Goal: Task Accomplishment & Management: Use online tool/utility

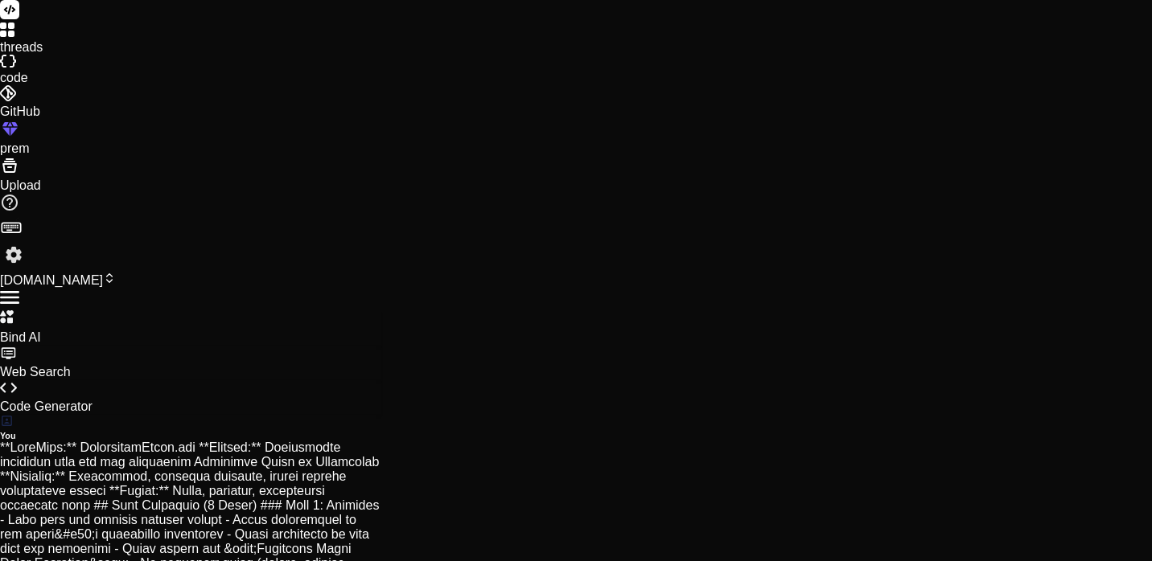
scroll to position [3424, 0]
click at [25, 269] on img at bounding box center [13, 254] width 27 height 27
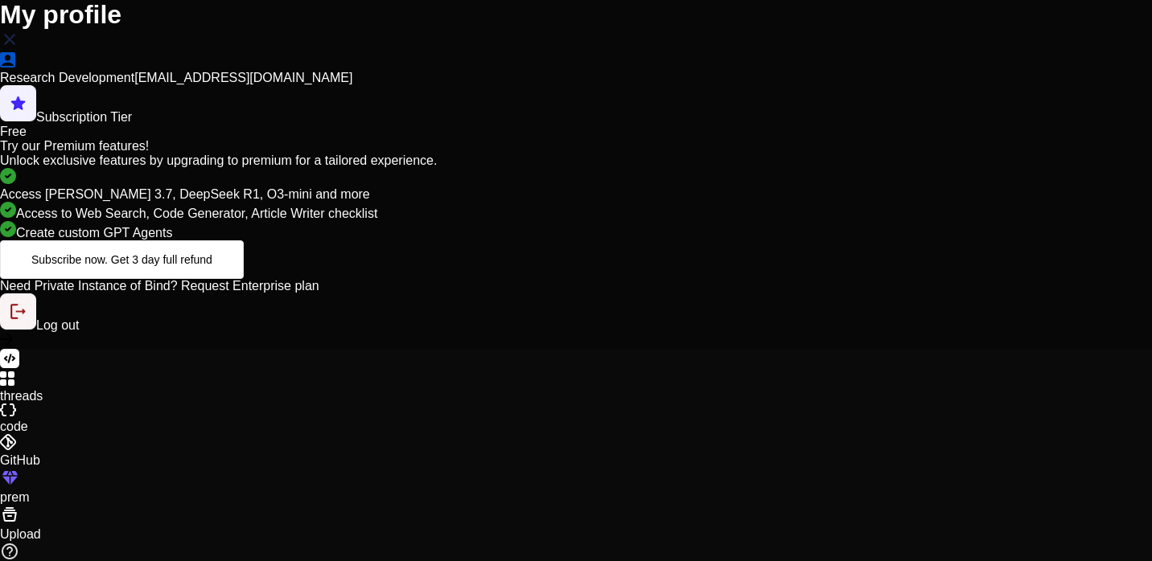
click at [79, 332] on span "Log out" at bounding box center [57, 326] width 43 height 14
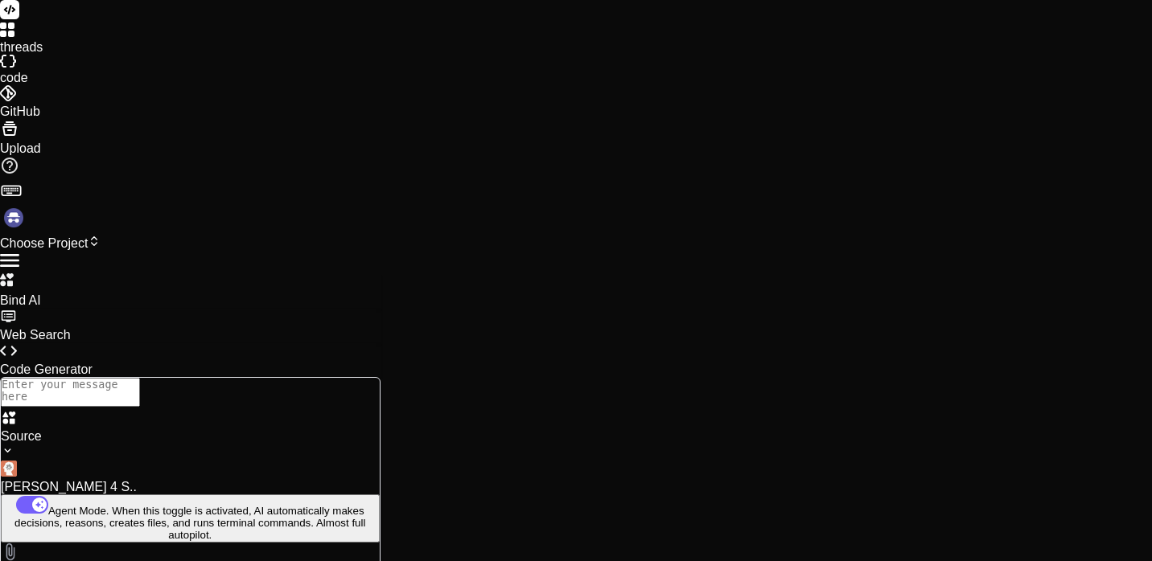
scroll to position [0, 0]
type textarea "x"
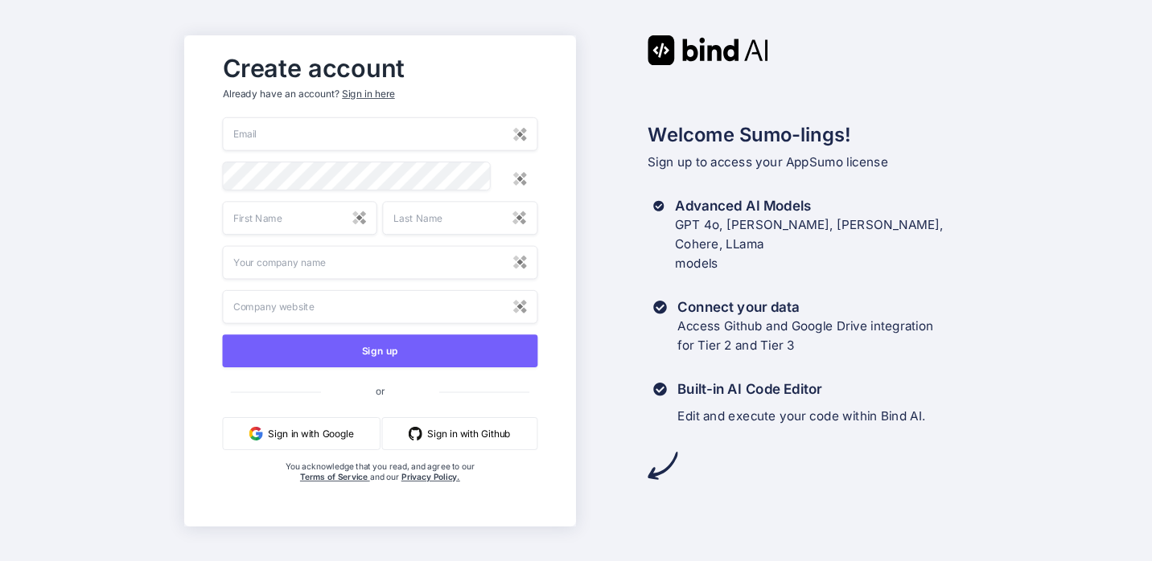
click at [346, 132] on input "email" at bounding box center [380, 134] width 315 height 34
type input "[EMAIL_ADDRESS][DOMAIN_NAME]"
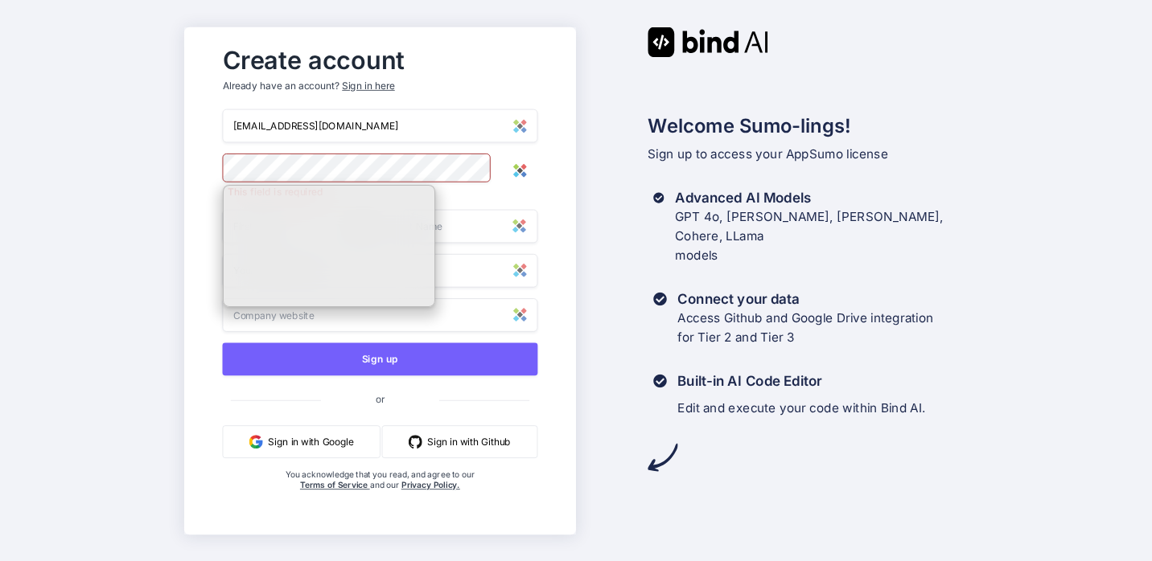
click at [517, 167] on img at bounding box center [520, 170] width 14 height 14
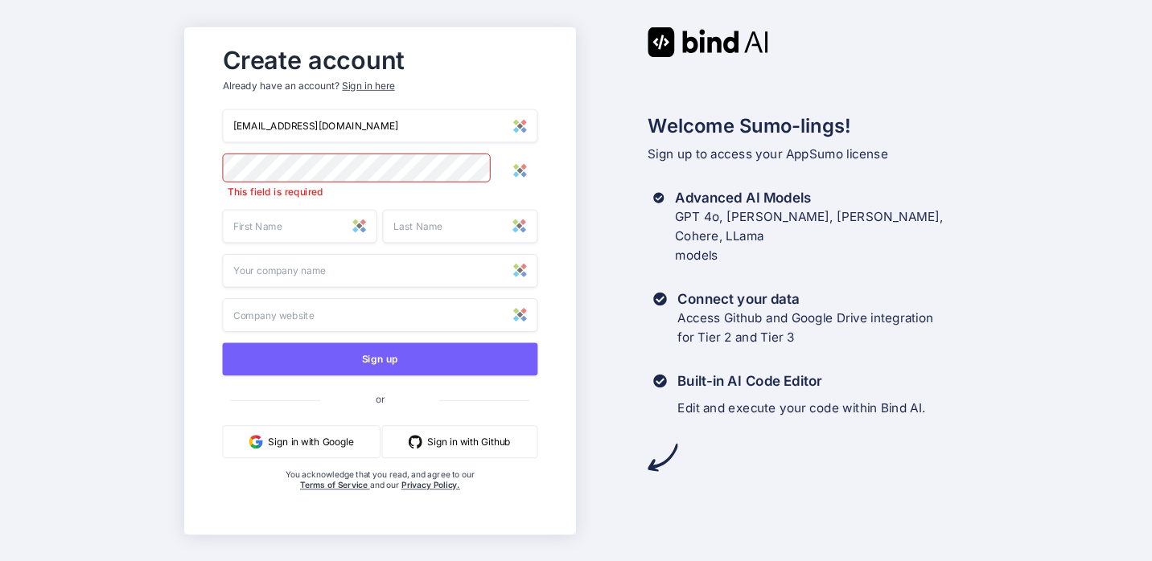
click at [295, 232] on input "text" at bounding box center [300, 226] width 154 height 34
type input "[PERSON_NAME]"
type input "Warrington"
type input "The [DEMOGRAPHIC_DATA] Chain"
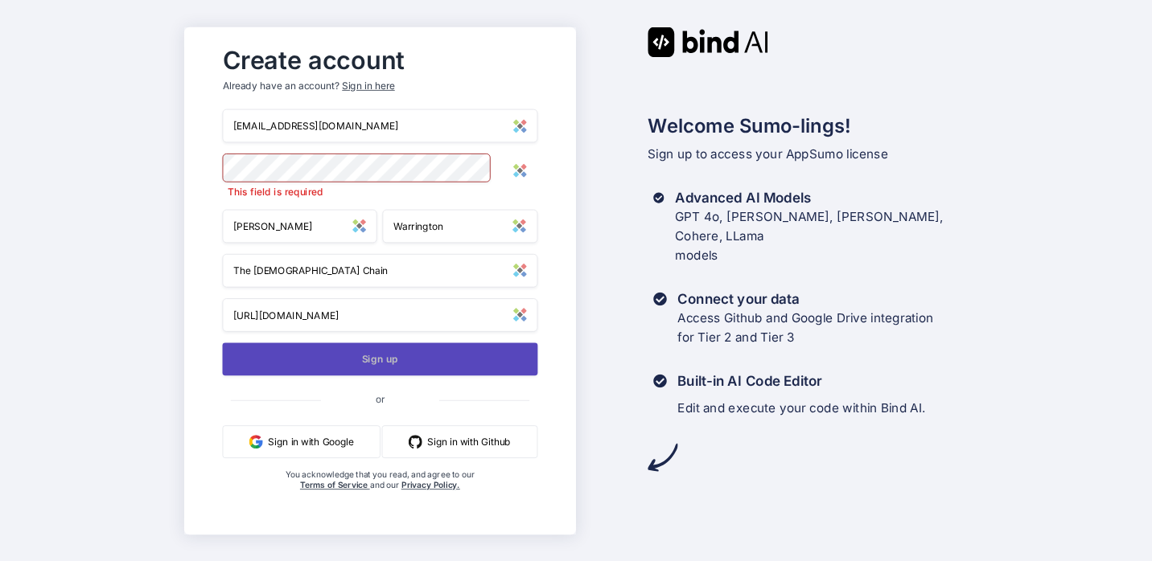
type input "[URL][DOMAIN_NAME]"
click at [335, 358] on button "Sign up" at bounding box center [380, 359] width 315 height 33
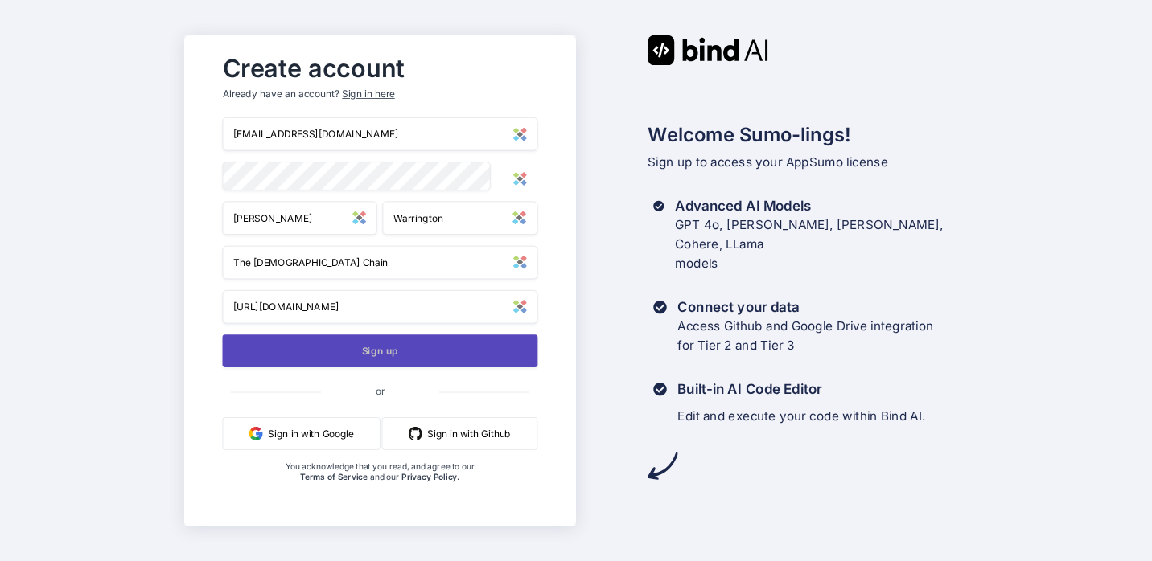
click at [395, 361] on button "Sign up" at bounding box center [380, 351] width 315 height 33
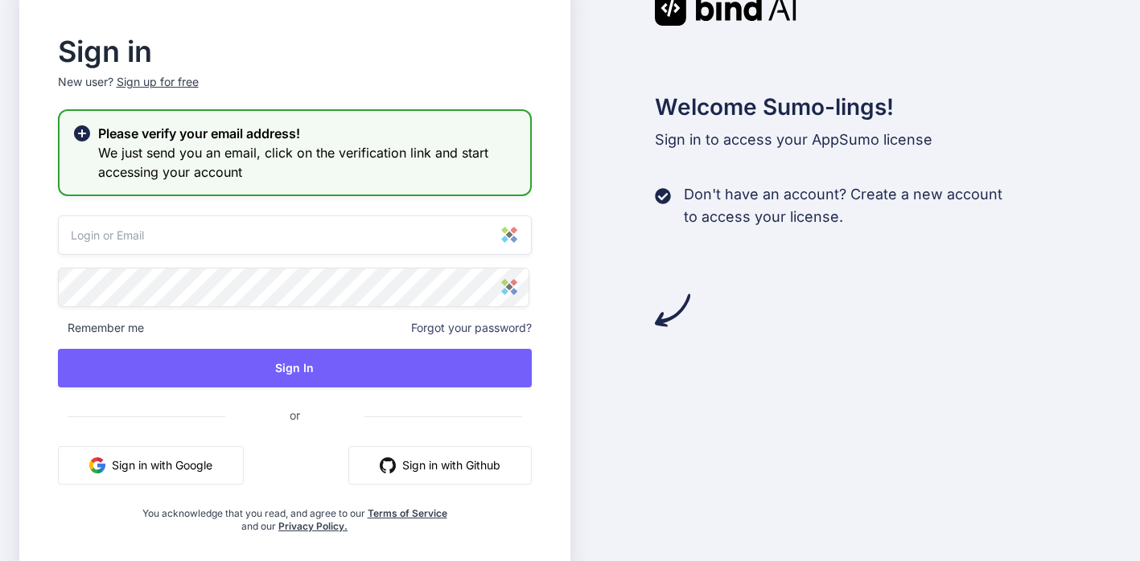
click at [269, 228] on input "email" at bounding box center [295, 235] width 474 height 39
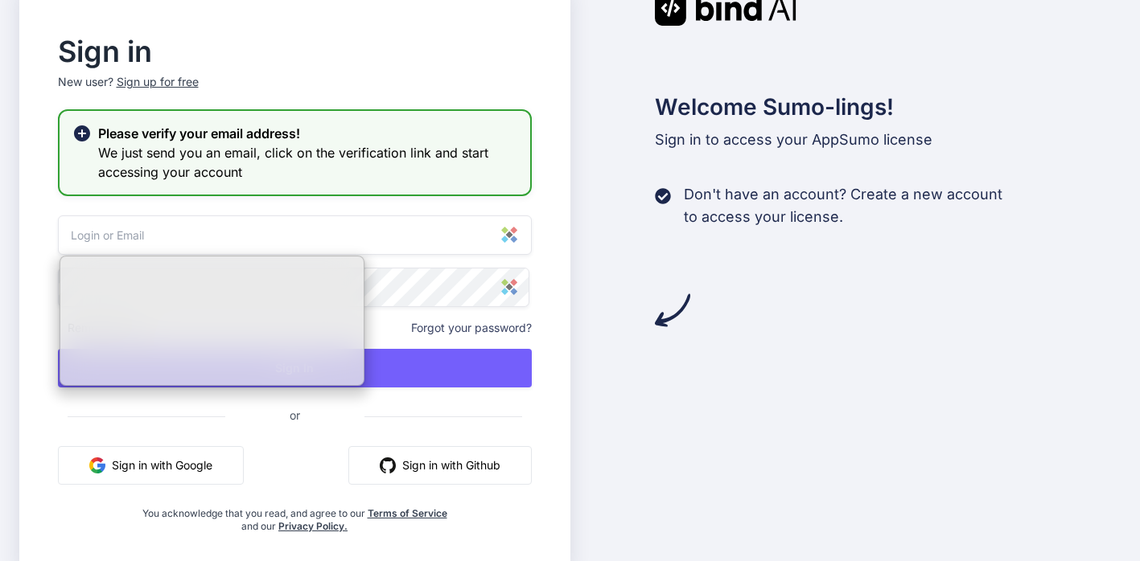
type input "[EMAIL_ADDRESS][DOMAIN_NAME]"
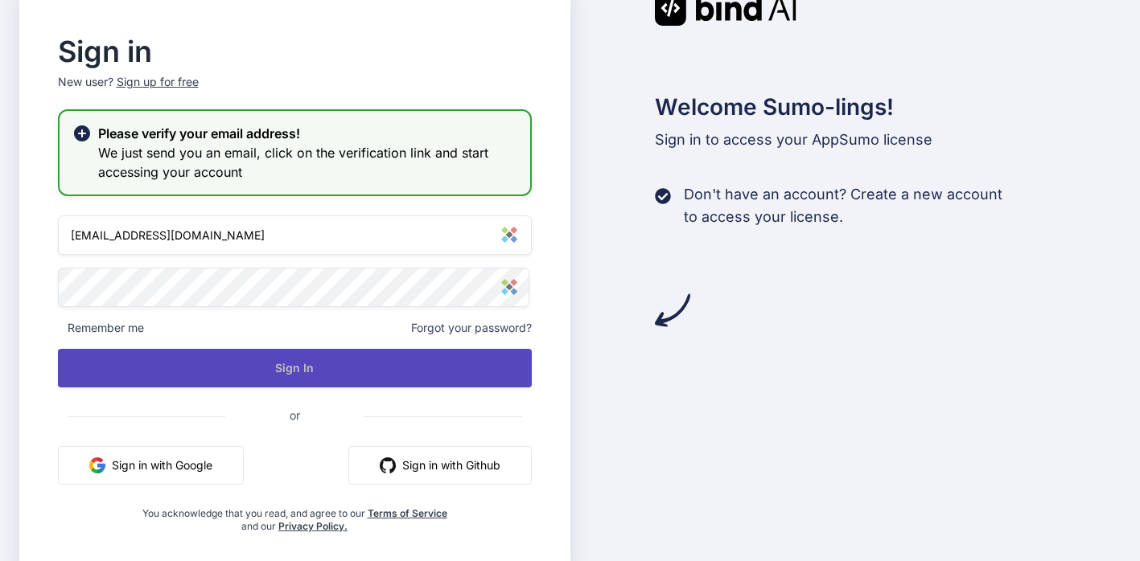
click at [368, 368] on button "Sign In" at bounding box center [295, 368] width 474 height 39
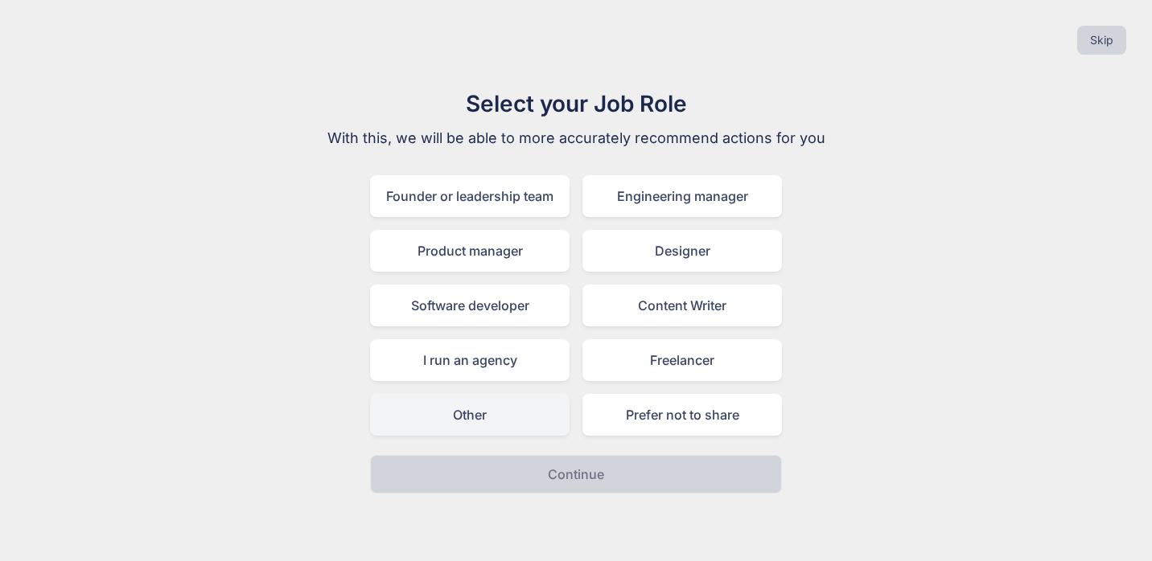
click at [533, 416] on div "Other" at bounding box center [469, 415] width 199 height 42
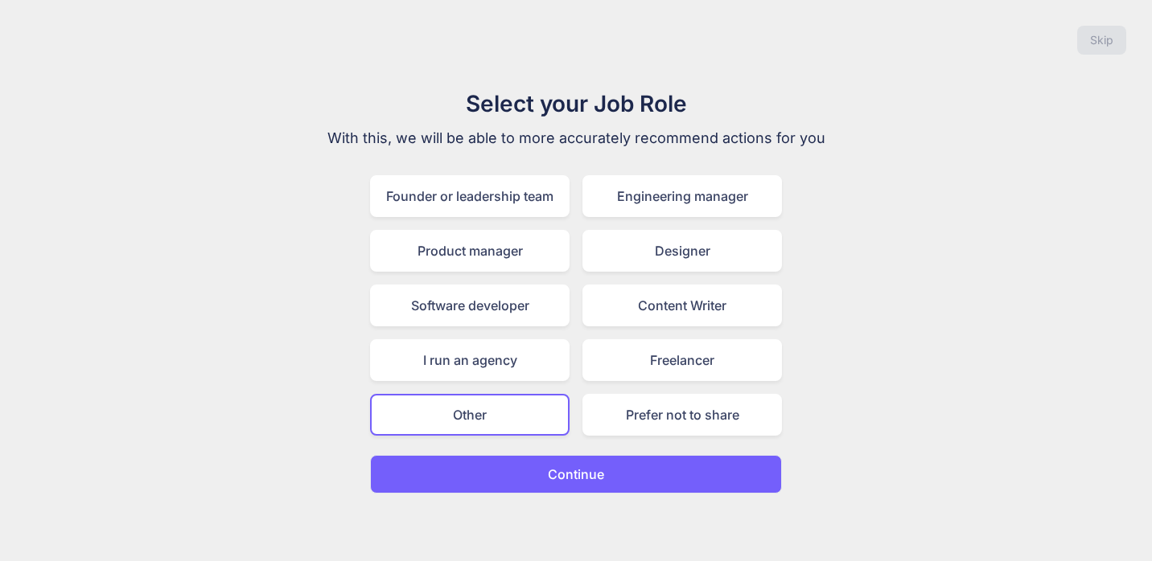
click at [558, 476] on p "Continue" at bounding box center [576, 474] width 56 height 19
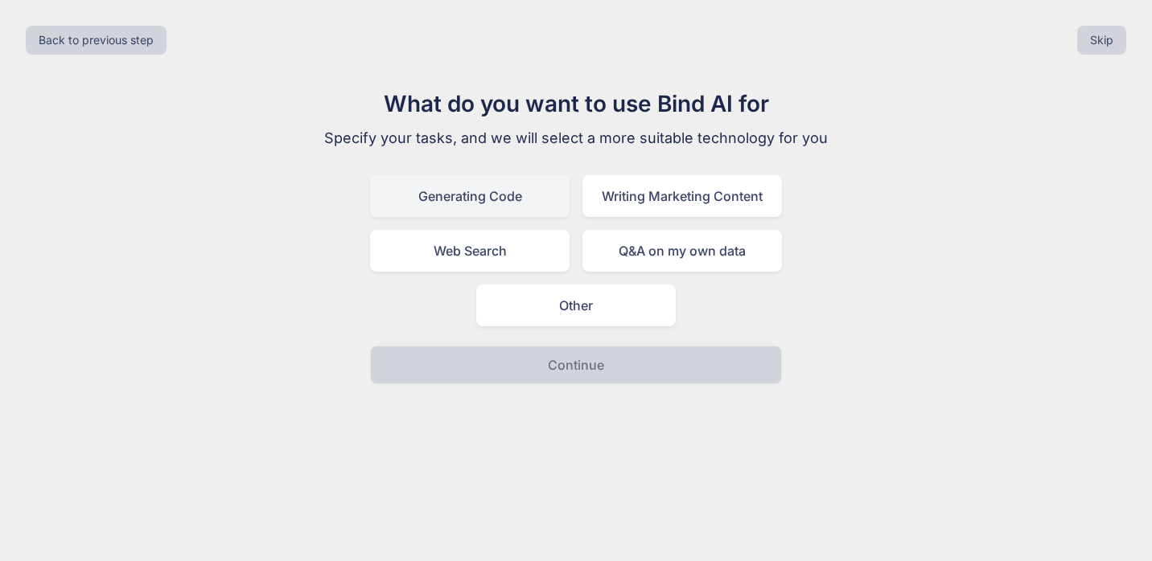
click at [465, 205] on div "Generating Code" at bounding box center [469, 196] width 199 height 42
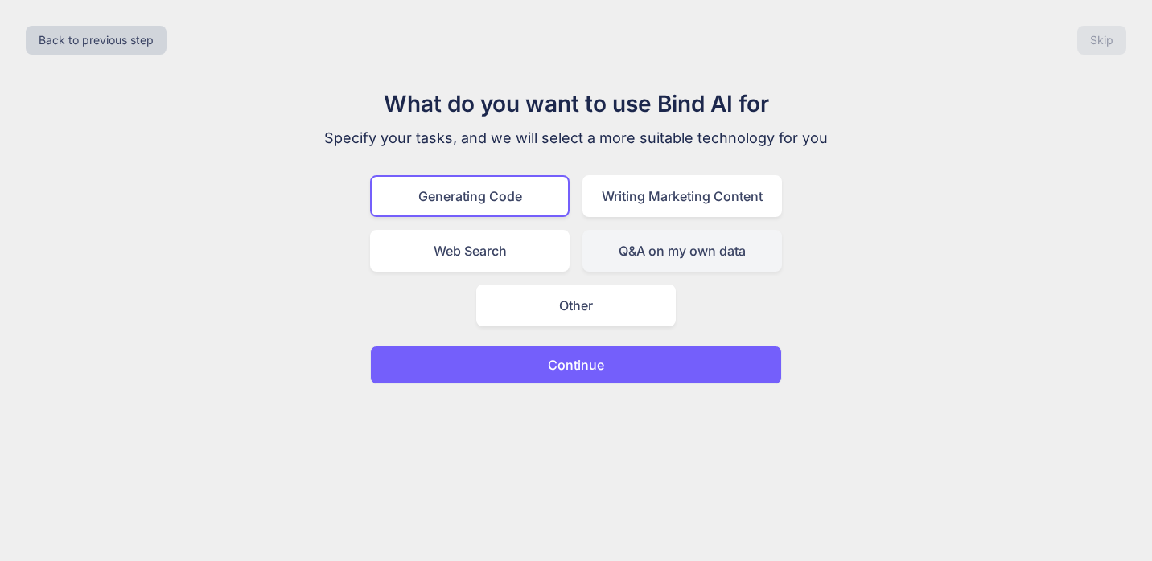
click at [719, 253] on div "Q&A on my own data" at bounding box center [681, 251] width 199 height 42
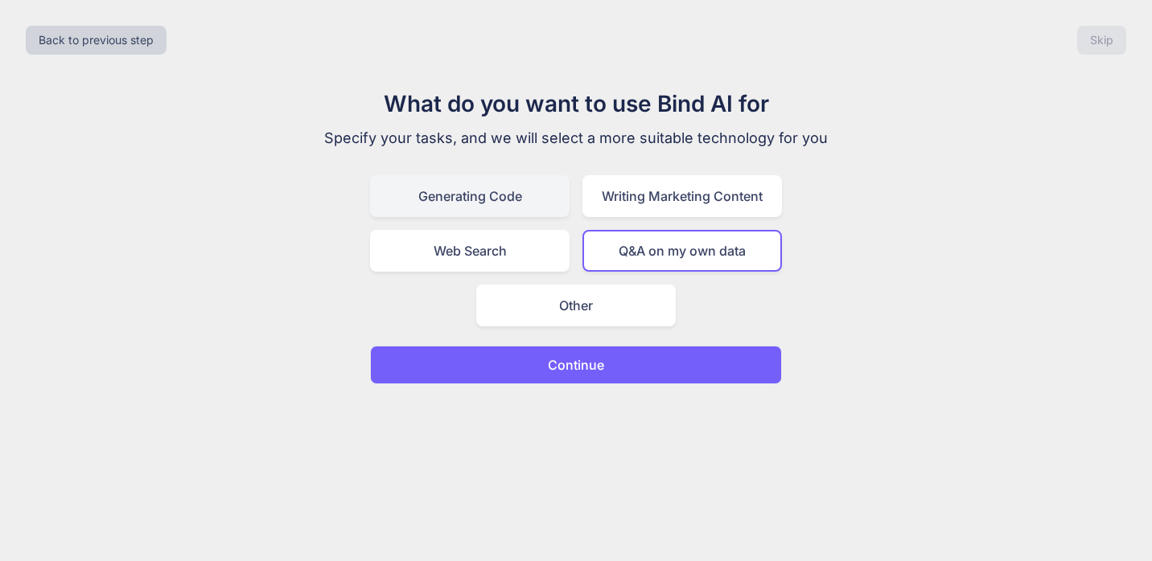
click at [537, 195] on div "Generating Code" at bounding box center [469, 196] width 199 height 42
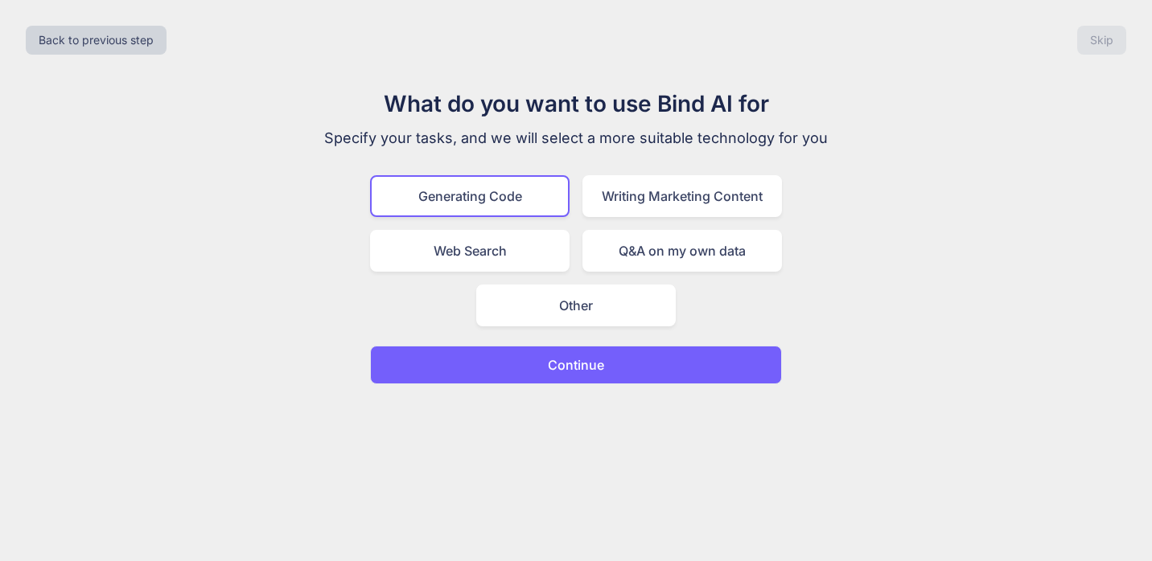
click at [572, 360] on p "Continue" at bounding box center [576, 365] width 56 height 19
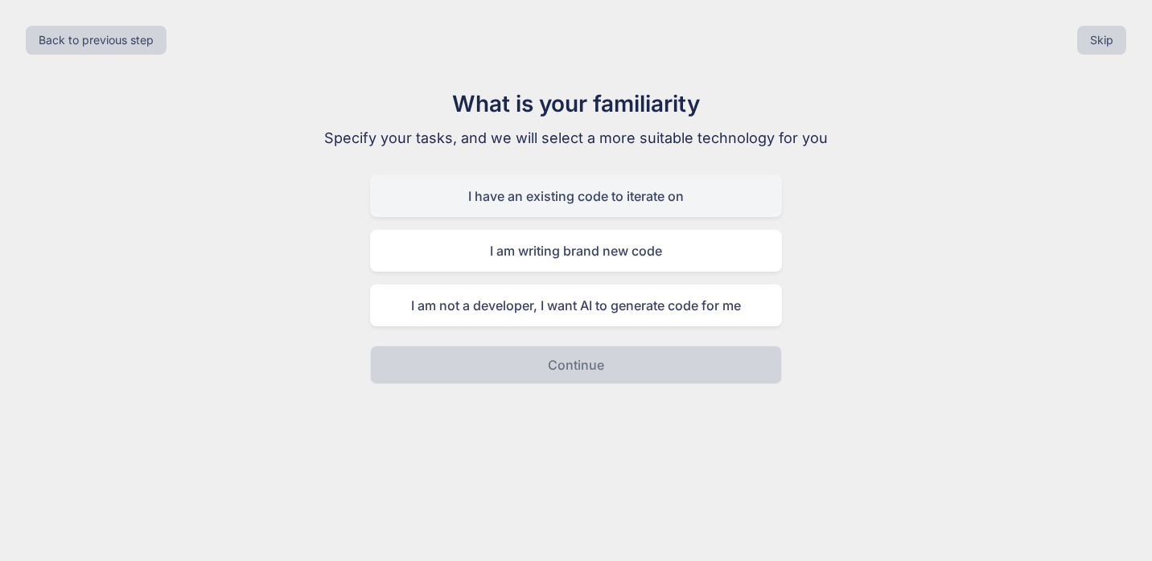
click at [434, 199] on div "I have an existing code to iterate on" at bounding box center [576, 196] width 412 height 42
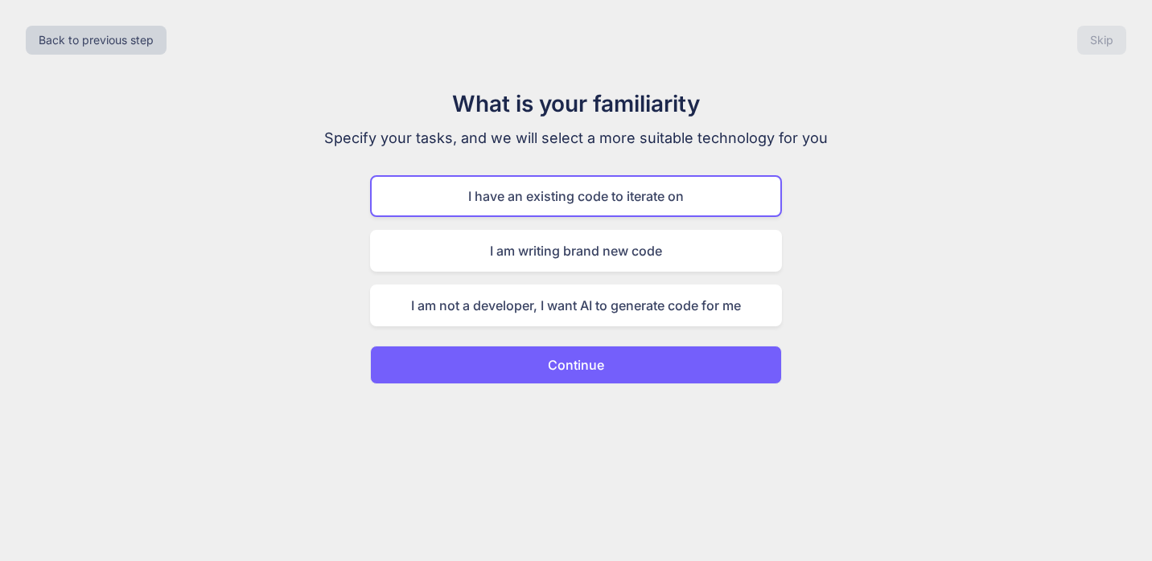
click at [511, 377] on button "Continue" at bounding box center [576, 365] width 412 height 39
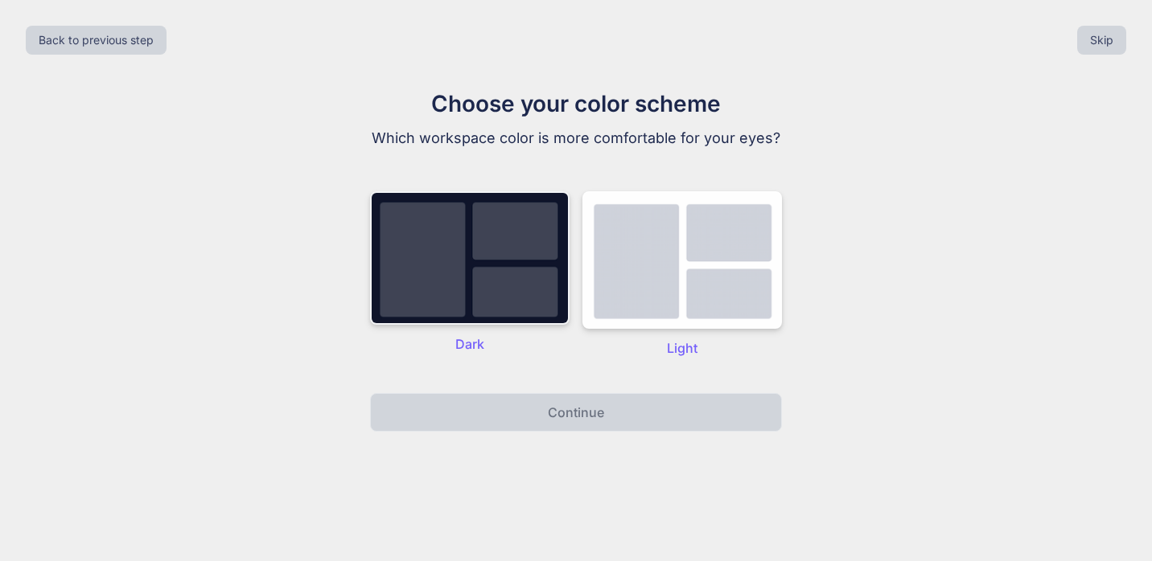
click at [546, 301] on img at bounding box center [469, 258] width 199 height 134
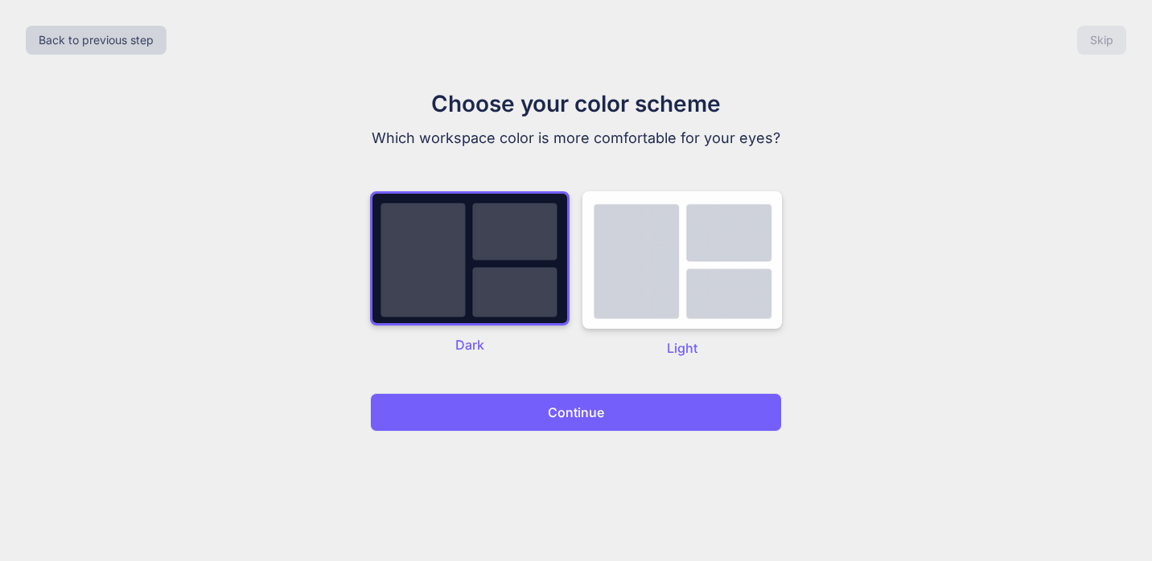
click at [576, 415] on p "Continue" at bounding box center [576, 412] width 56 height 19
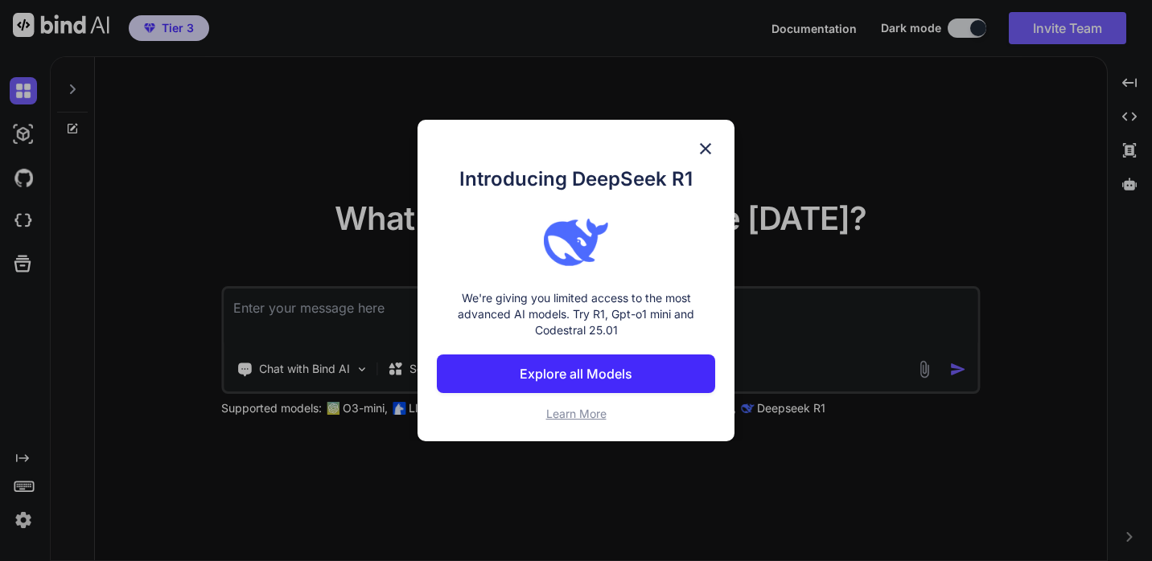
click at [704, 146] on img at bounding box center [705, 148] width 19 height 19
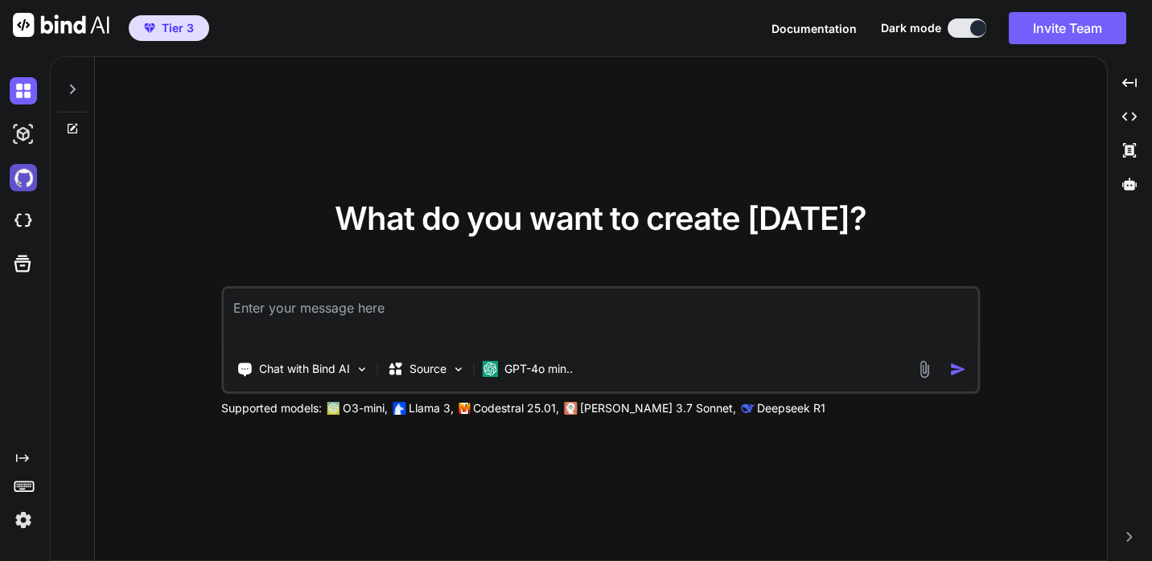
click at [27, 187] on img at bounding box center [23, 177] width 27 height 27
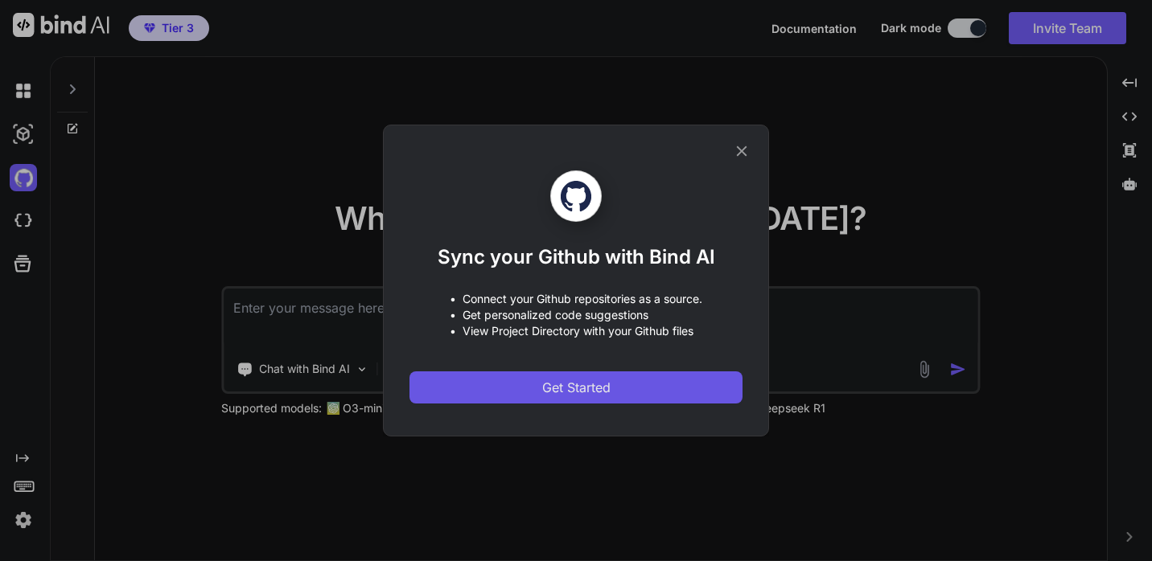
click at [545, 389] on span "Get Started" at bounding box center [576, 387] width 68 height 19
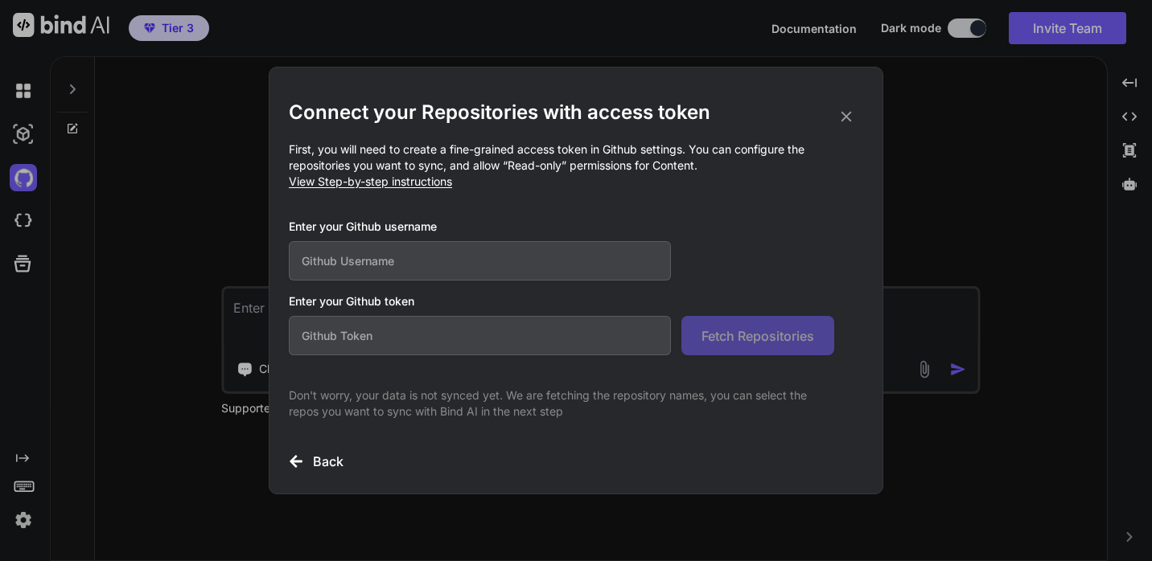
click at [850, 118] on icon at bounding box center [846, 117] width 18 height 18
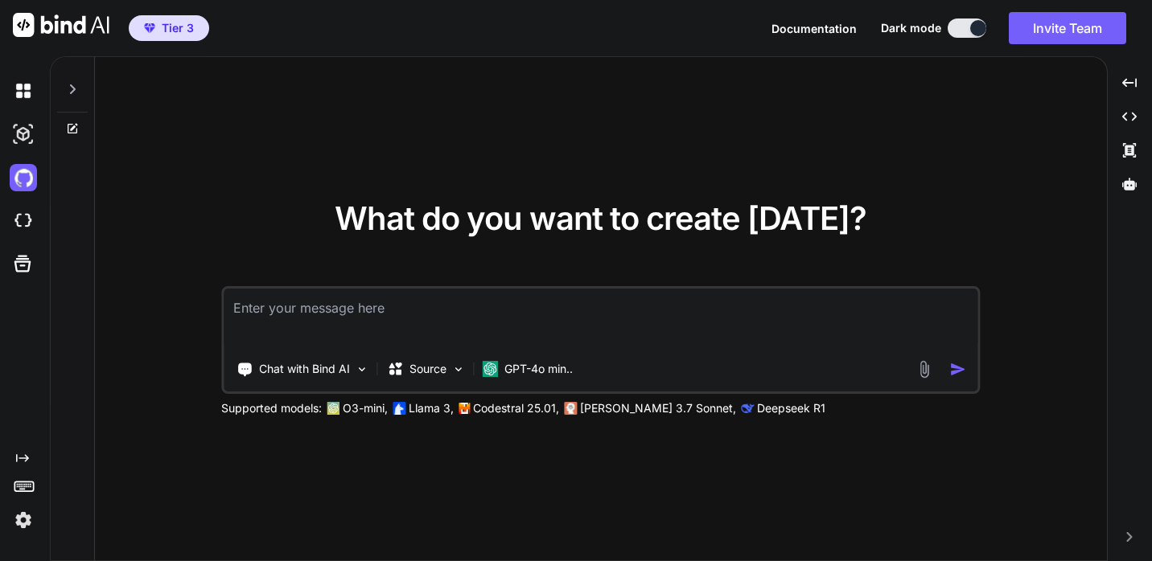
click at [339, 310] on textarea at bounding box center [601, 319] width 754 height 60
paste textarea "# [DOMAIN_NAME] - Complete Website Brief ## Website Purpose & Mission [DOMAIN_N…"
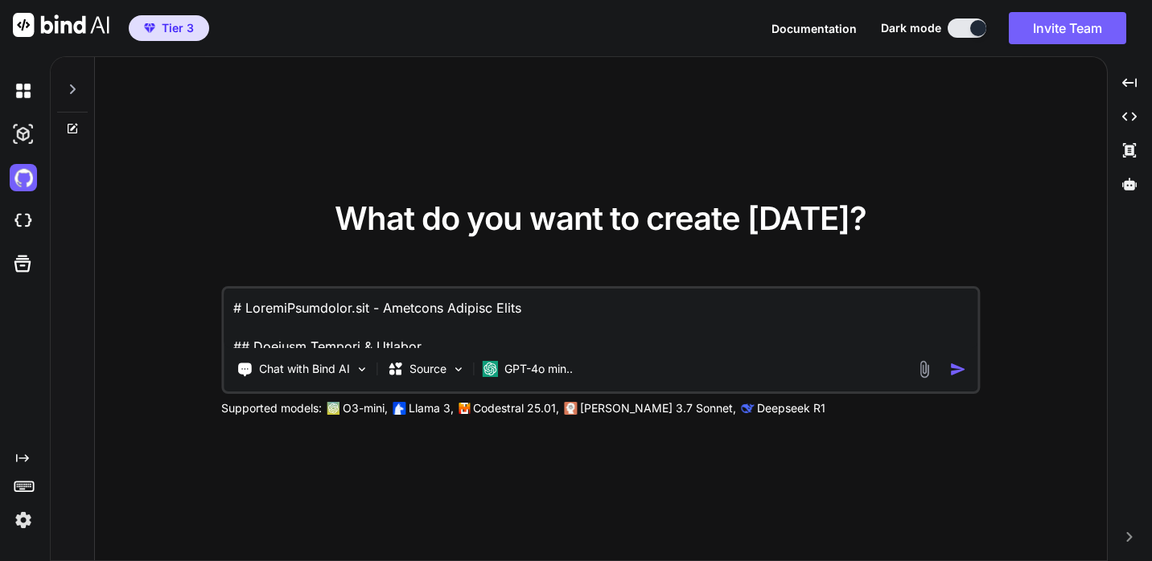
scroll to position [2724, 0]
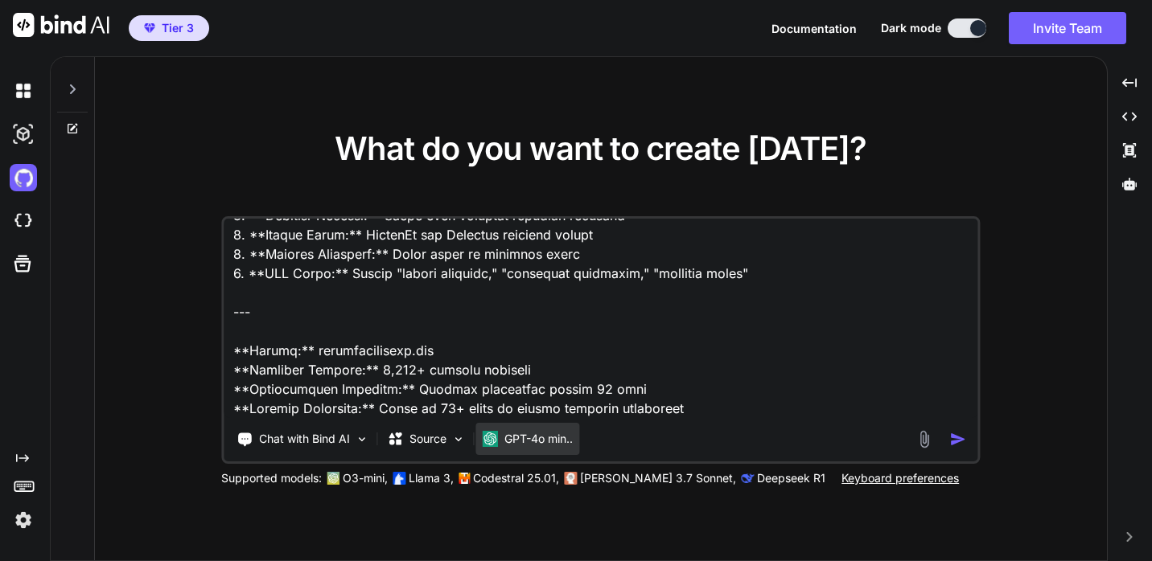
type textarea "# [DOMAIN_NAME] - Complete Website Brief ## Website Purpose & Mission [DOMAIN_N…"
click at [558, 440] on p "GPT-4o min.." at bounding box center [538, 439] width 68 height 16
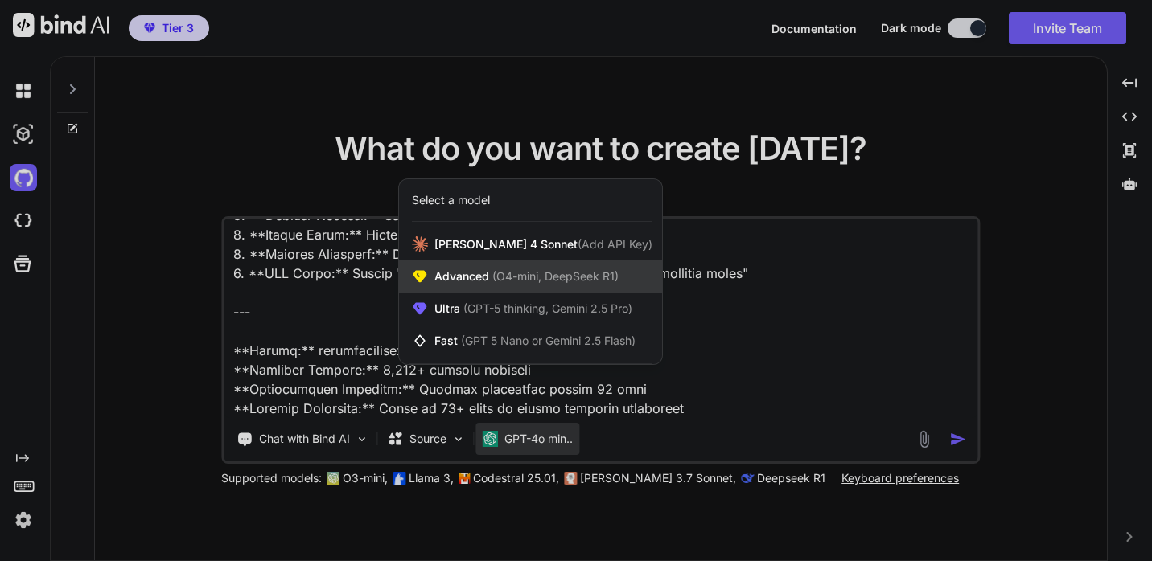
click at [538, 282] on span "(O4-mini, DeepSeek R1)" at bounding box center [554, 276] width 130 height 14
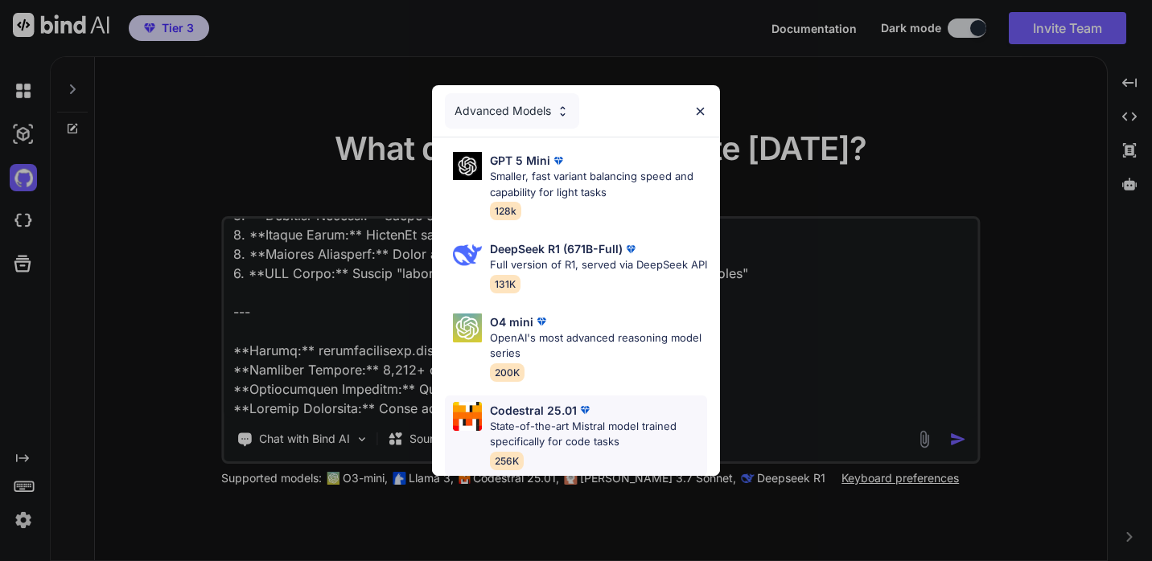
click at [640, 437] on p "State-of-the-art Mistral model trained specifically for code tasks" at bounding box center [598, 434] width 217 height 31
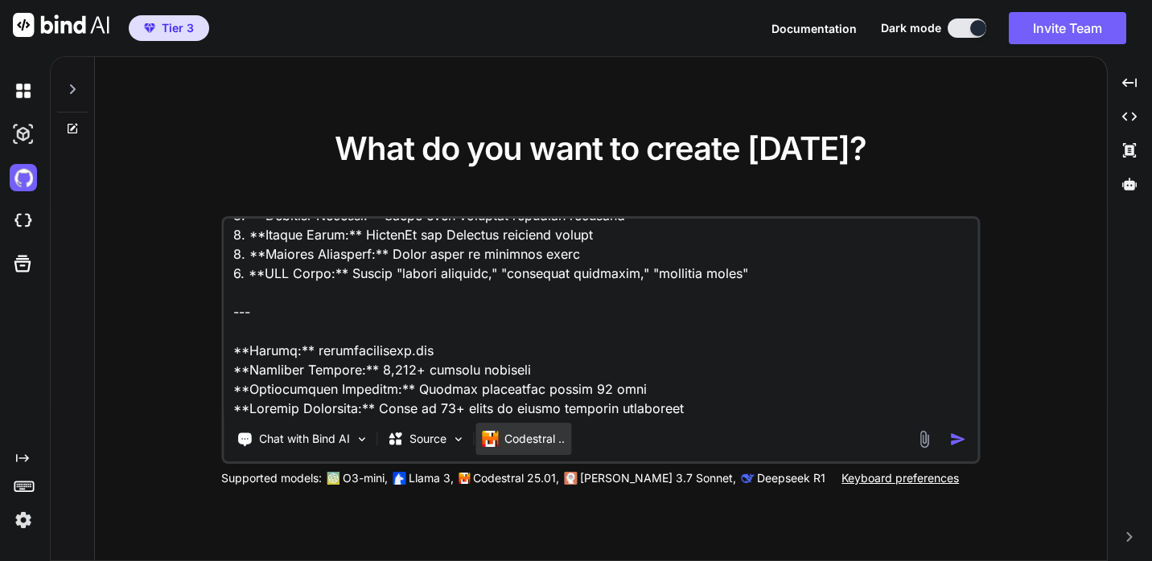
click at [516, 435] on p "Codestral .." at bounding box center [534, 439] width 60 height 16
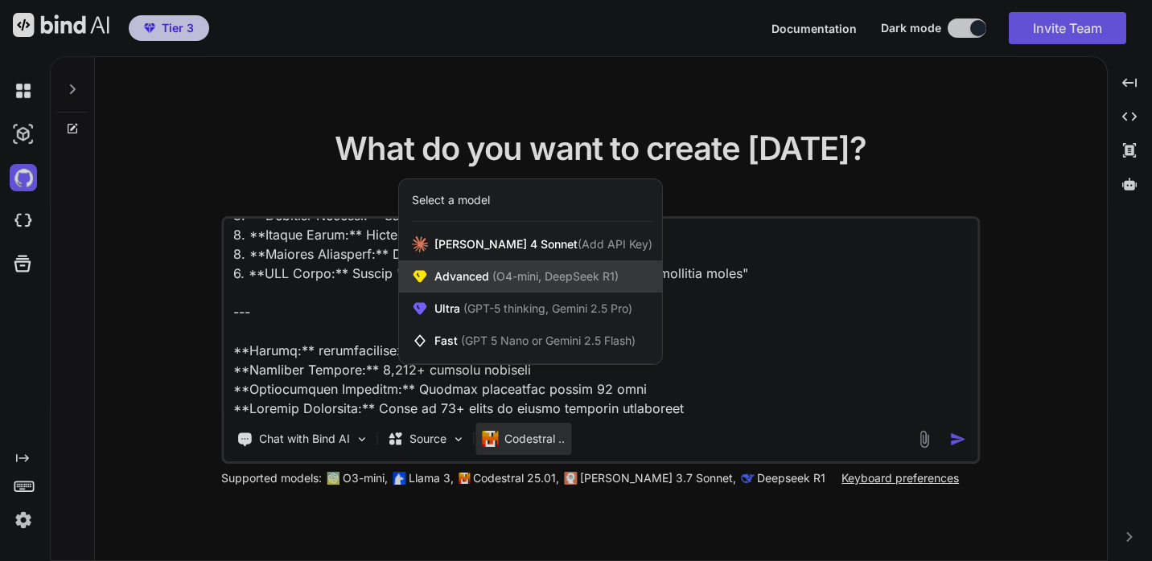
click at [524, 280] on span "(O4-mini, DeepSeek R1)" at bounding box center [554, 276] width 130 height 14
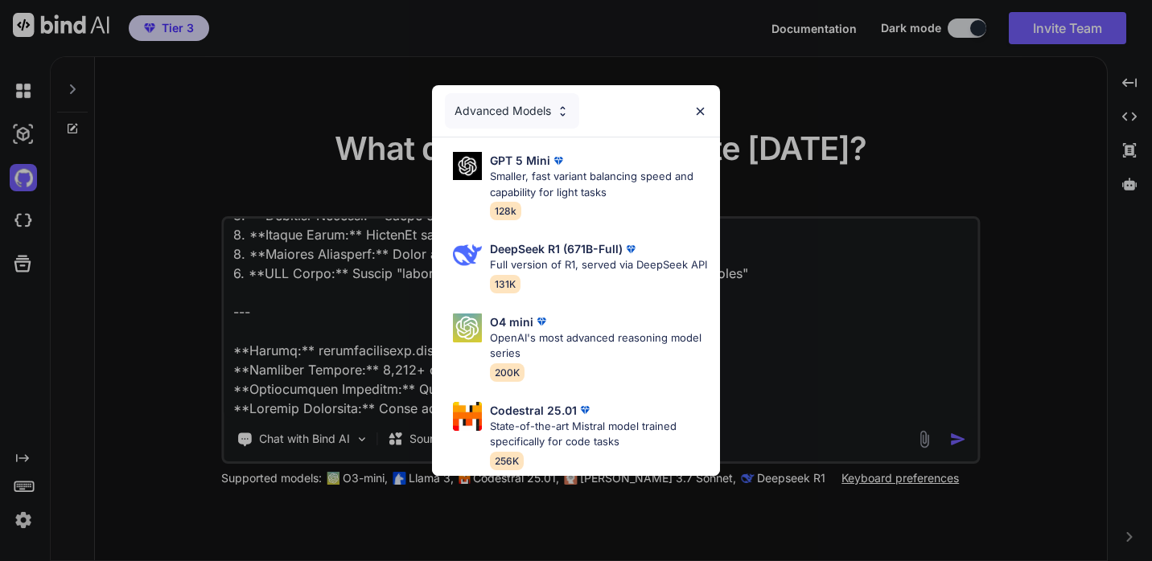
click at [823, 326] on div "Advanced Models GPT 5 Mini Smaller, fast variant balancing speed and capability…" at bounding box center [576, 280] width 1152 height 561
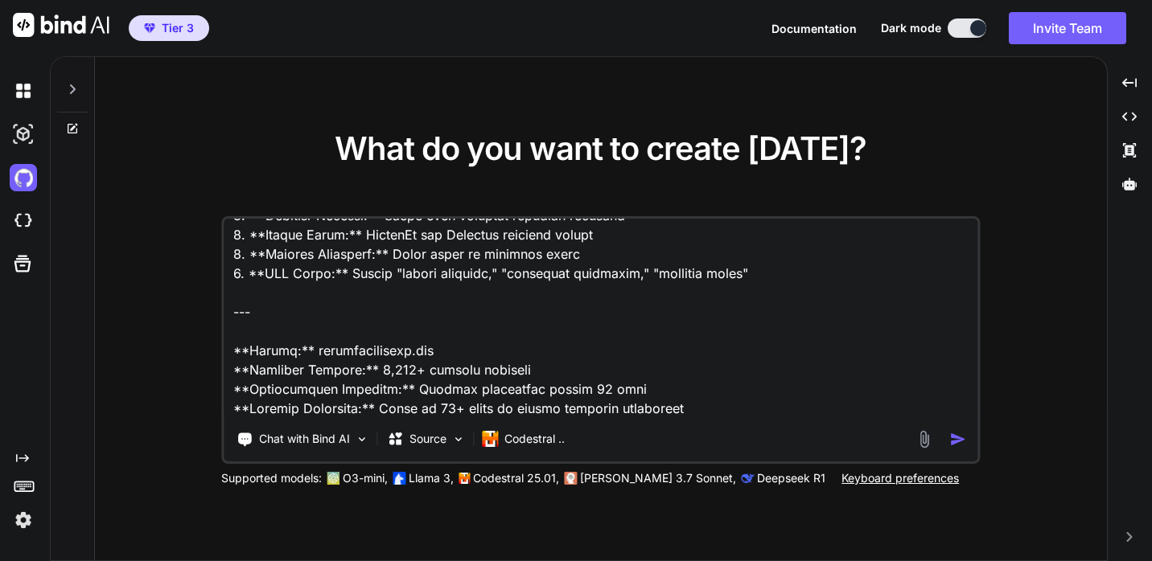
click at [951, 440] on img "button" at bounding box center [957, 439] width 17 height 17
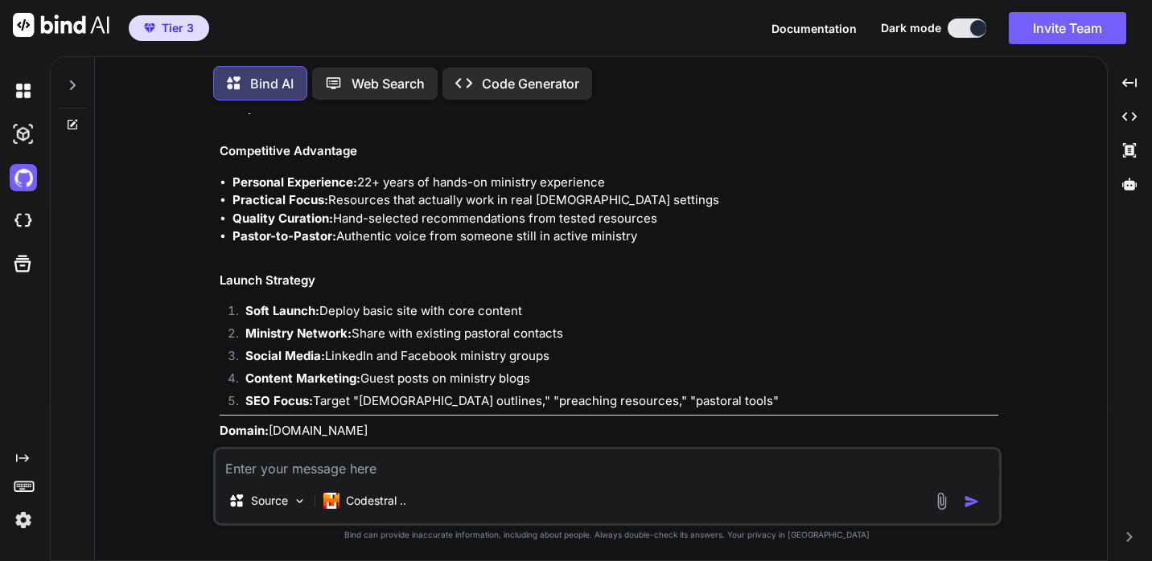
scroll to position [3707, 0]
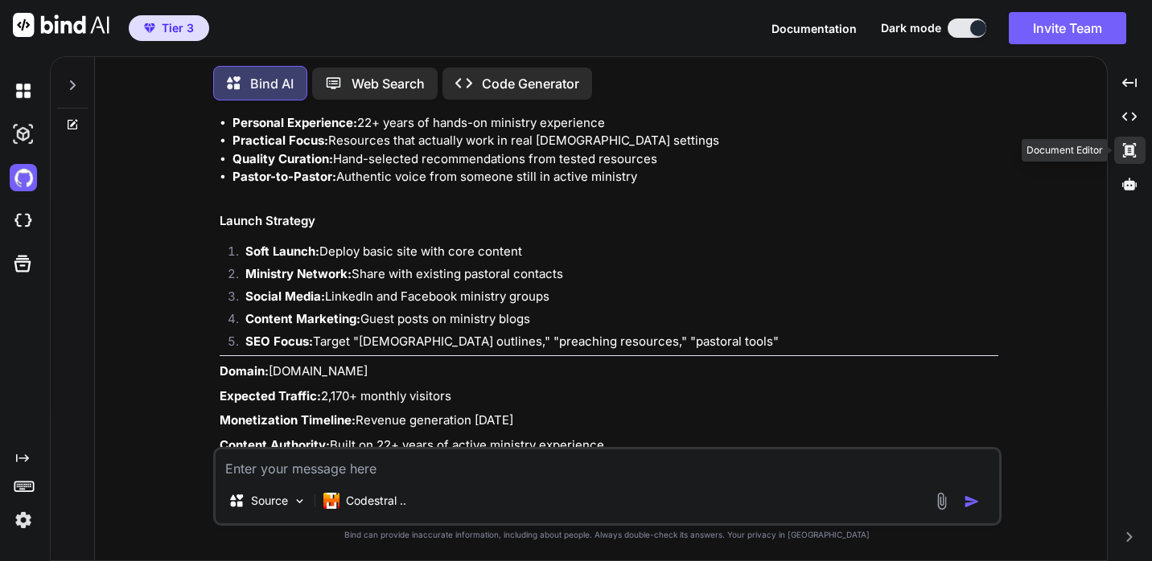
click at [1129, 148] on icon "Created with Pixso." at bounding box center [1129, 150] width 14 height 14
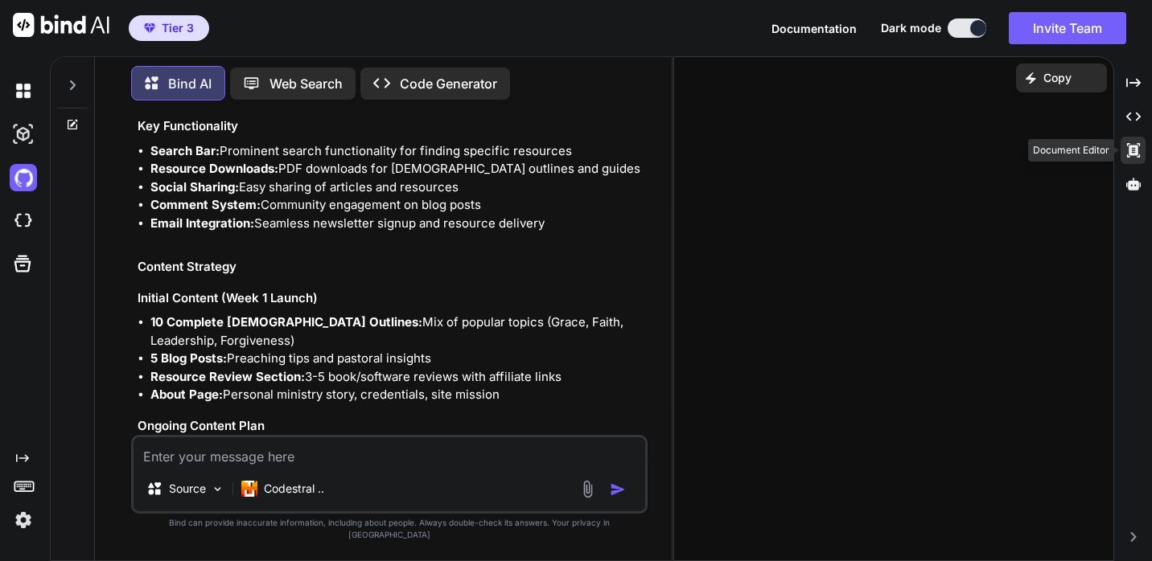
scroll to position [4521, 0]
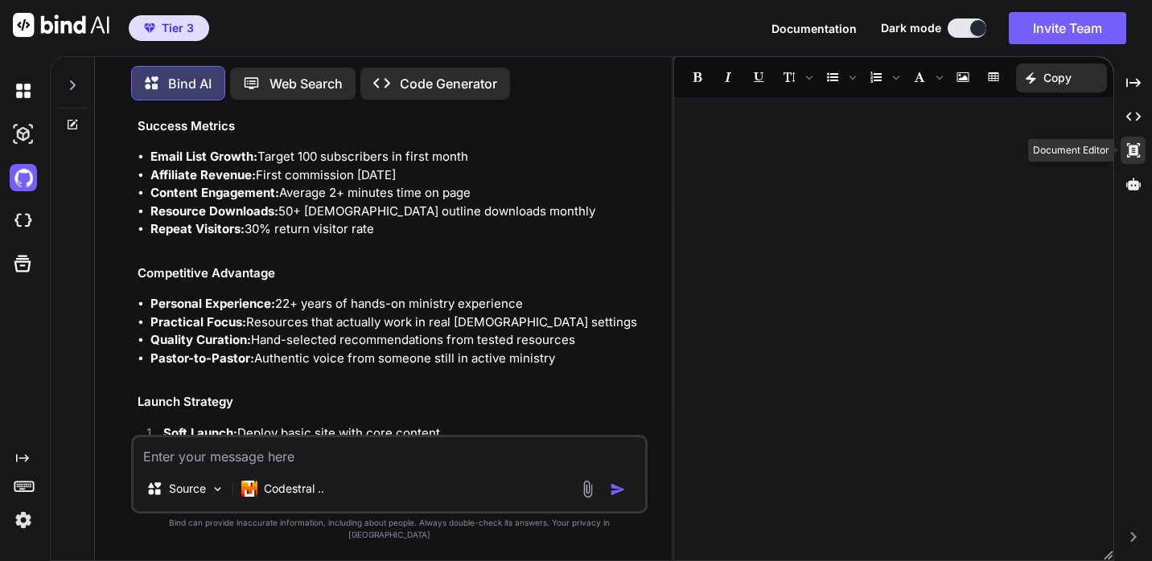
click at [1129, 148] on icon at bounding box center [1132, 150] width 13 height 14
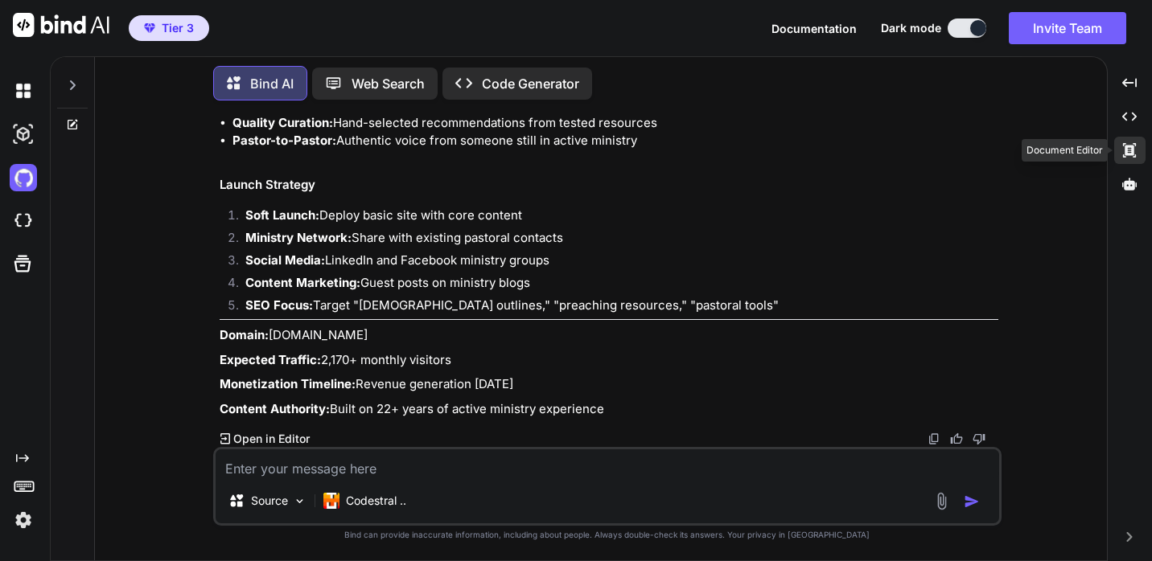
scroll to position [3707, 0]
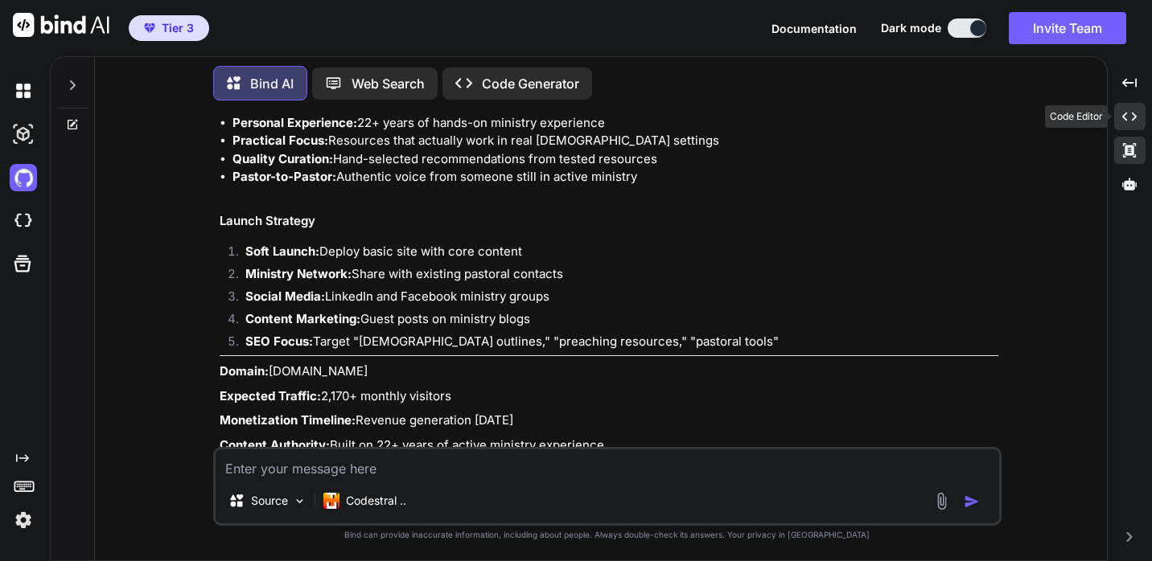
click at [1124, 122] on icon "Created with Pixso." at bounding box center [1129, 116] width 14 height 14
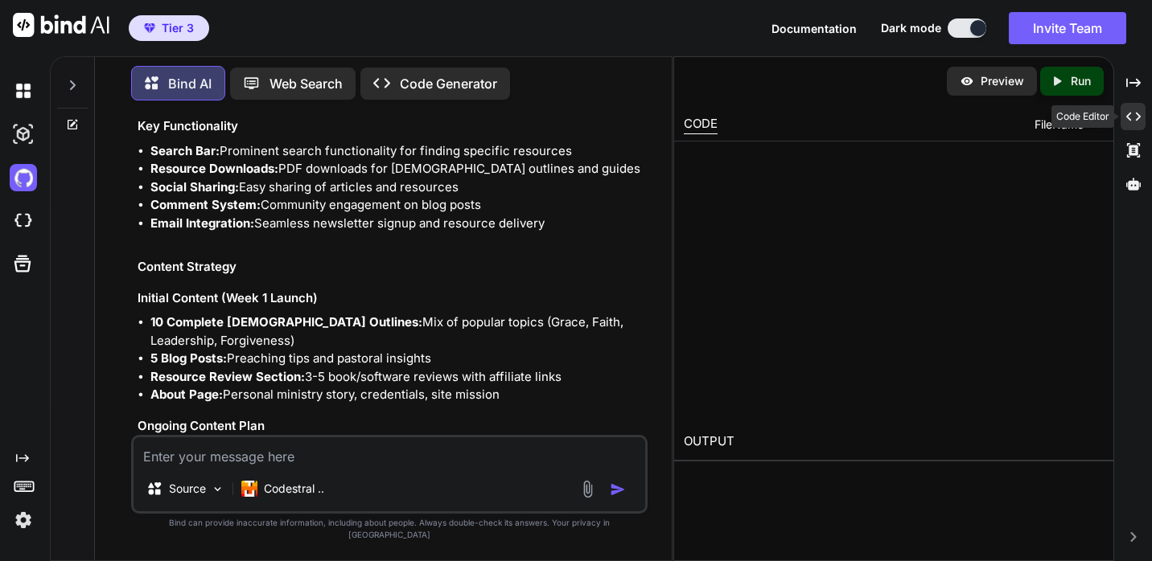
scroll to position [4521, 0]
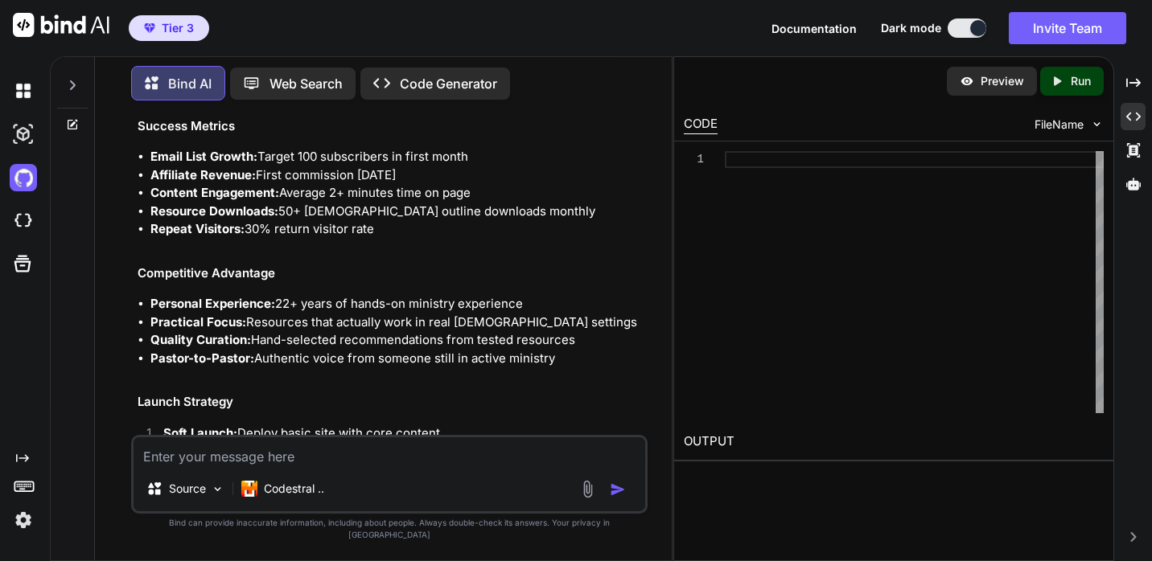
click at [433, 461] on textarea at bounding box center [390, 452] width 512 height 29
type textarea "Can we Create this site?"
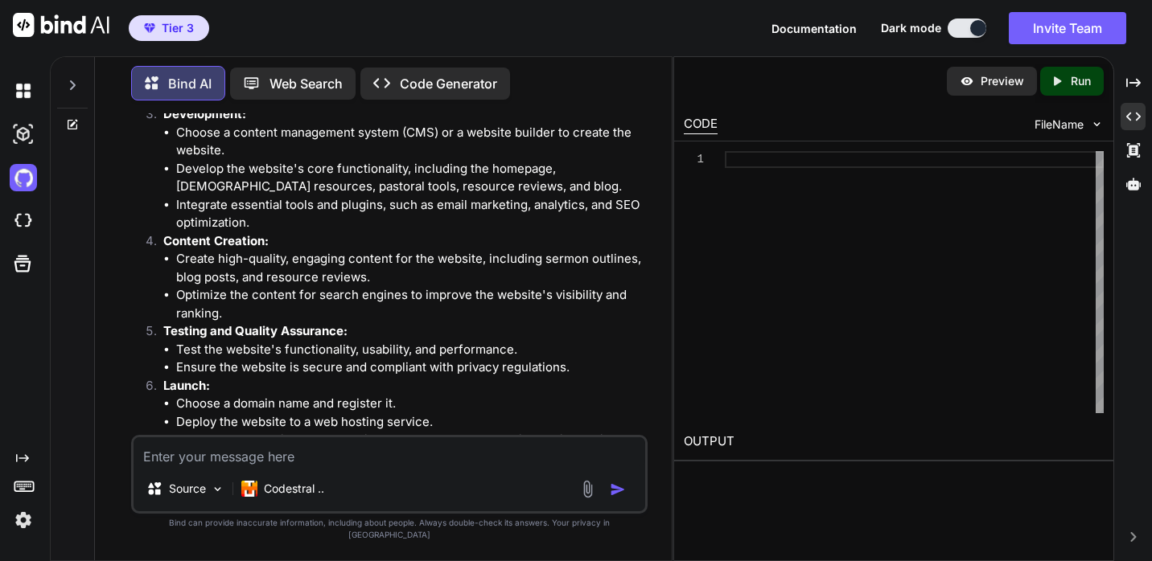
scroll to position [5418, 0]
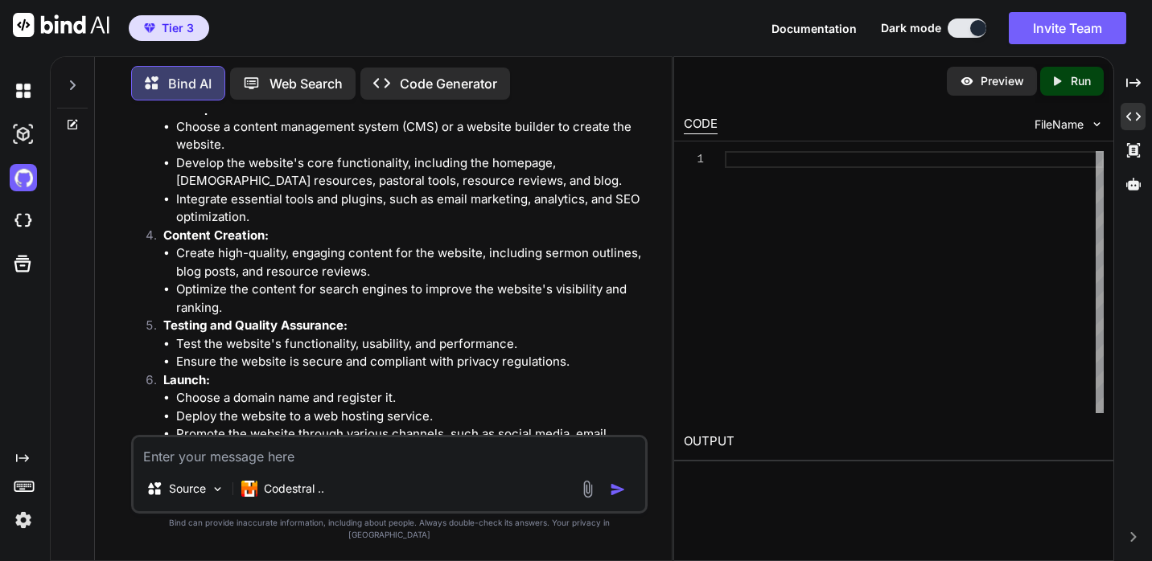
click at [422, 464] on textarea at bounding box center [390, 452] width 512 height 29
type textarea "Ok, well, we are going to build it together."
click at [445, 77] on p "Code Generator" at bounding box center [448, 83] width 97 height 19
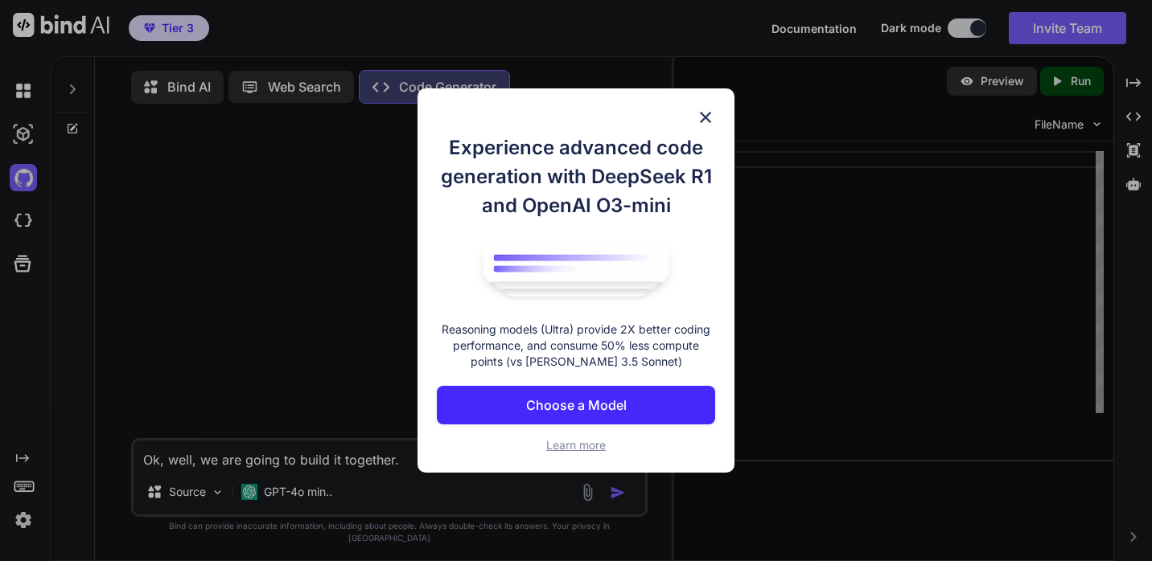
click at [609, 403] on p "Choose a Model" at bounding box center [576, 405] width 101 height 19
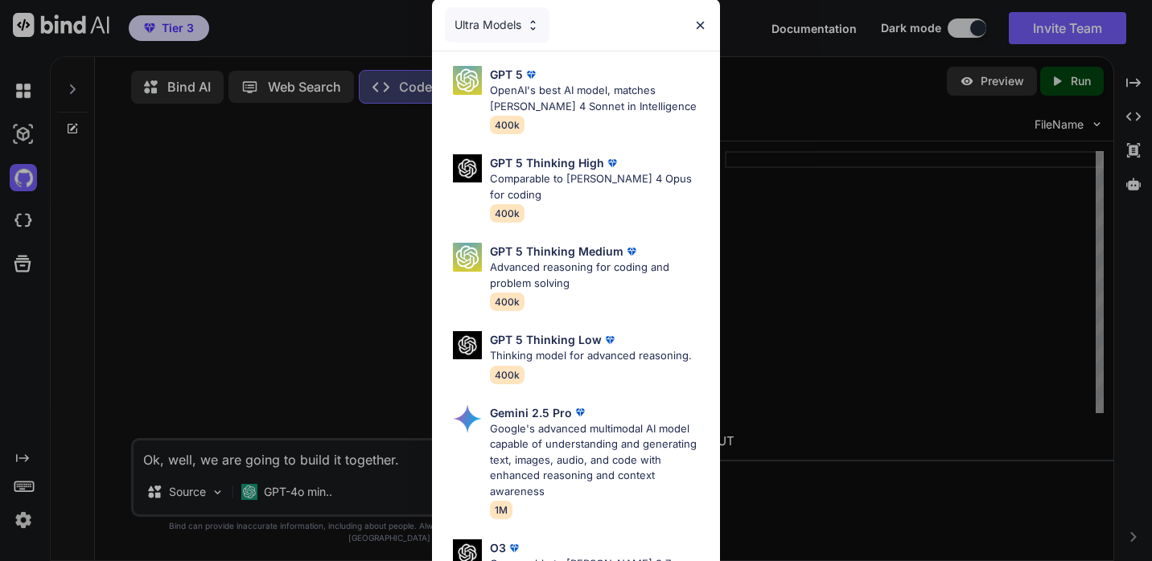
click at [513, 27] on div "Ultra Models" at bounding box center [497, 24] width 105 height 35
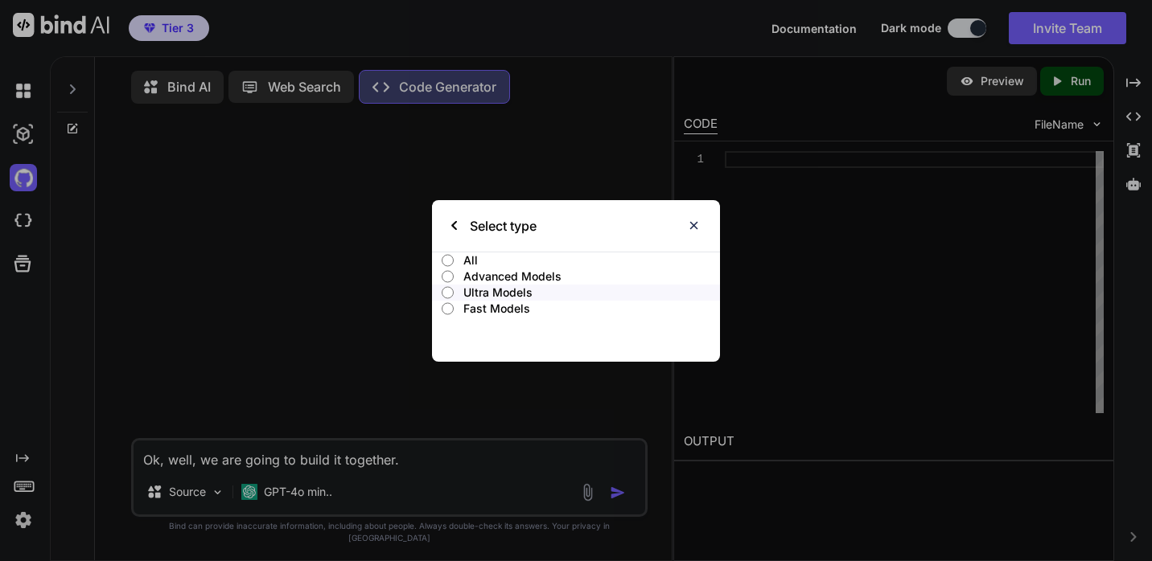
click at [449, 278] on input "Advanced Models" at bounding box center [448, 276] width 12 height 13
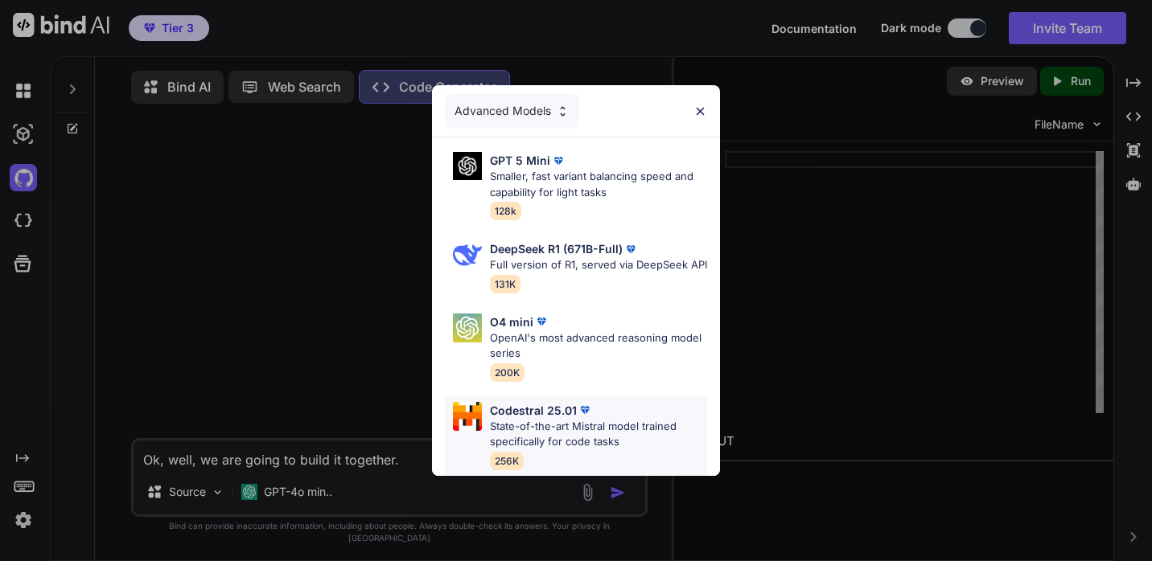
click at [580, 425] on p "State-of-the-art Mistral model trained specifically for code tasks" at bounding box center [598, 434] width 217 height 31
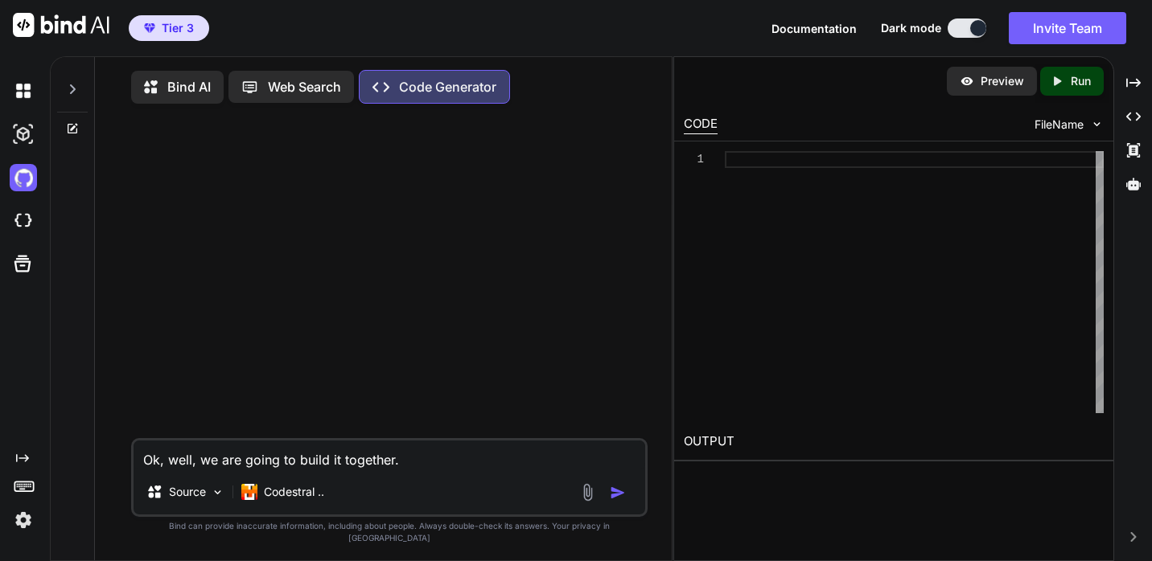
click at [432, 470] on textarea "Ok, well, we are going to build it together." at bounding box center [390, 455] width 512 height 29
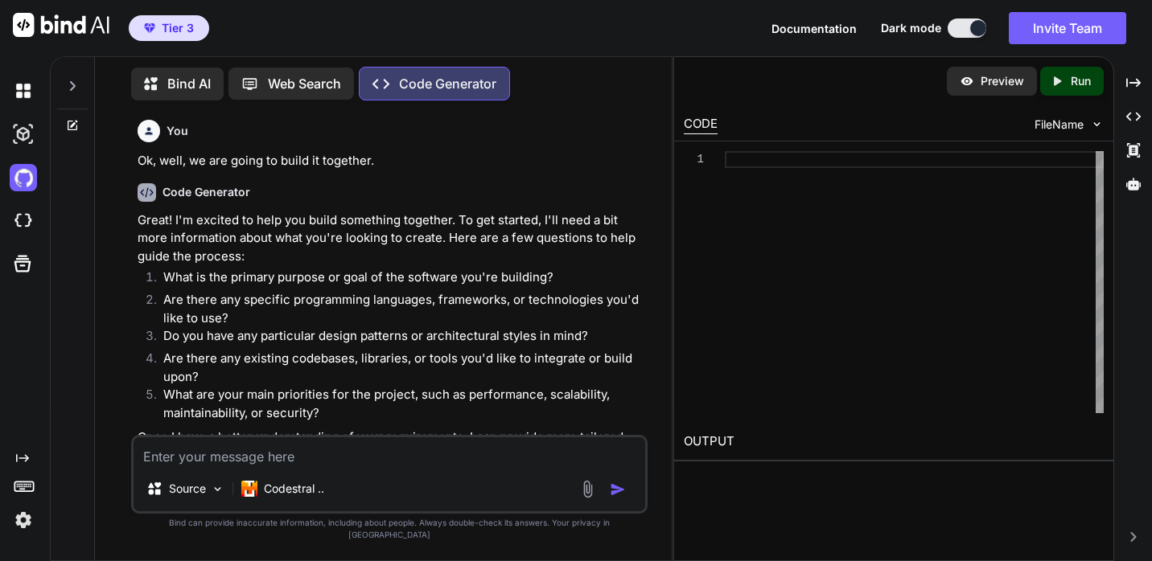
click at [246, 467] on textarea at bounding box center [390, 452] width 512 height 29
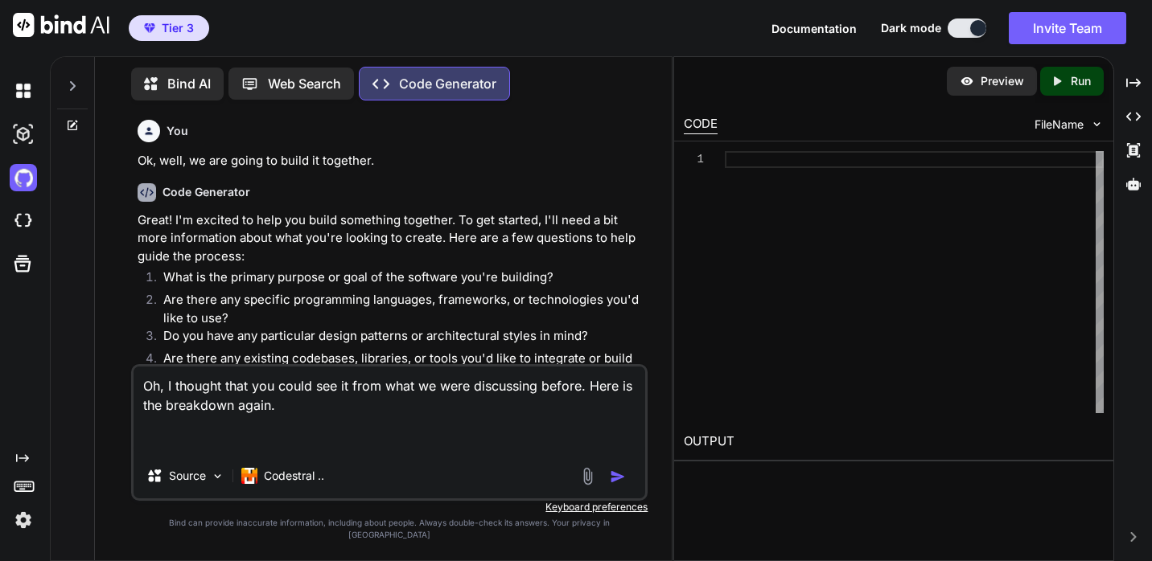
paste textarea "# [DOMAIN_NAME] - Complete Website Brief ## Website Purpose & Mission [DOMAIN_N…"
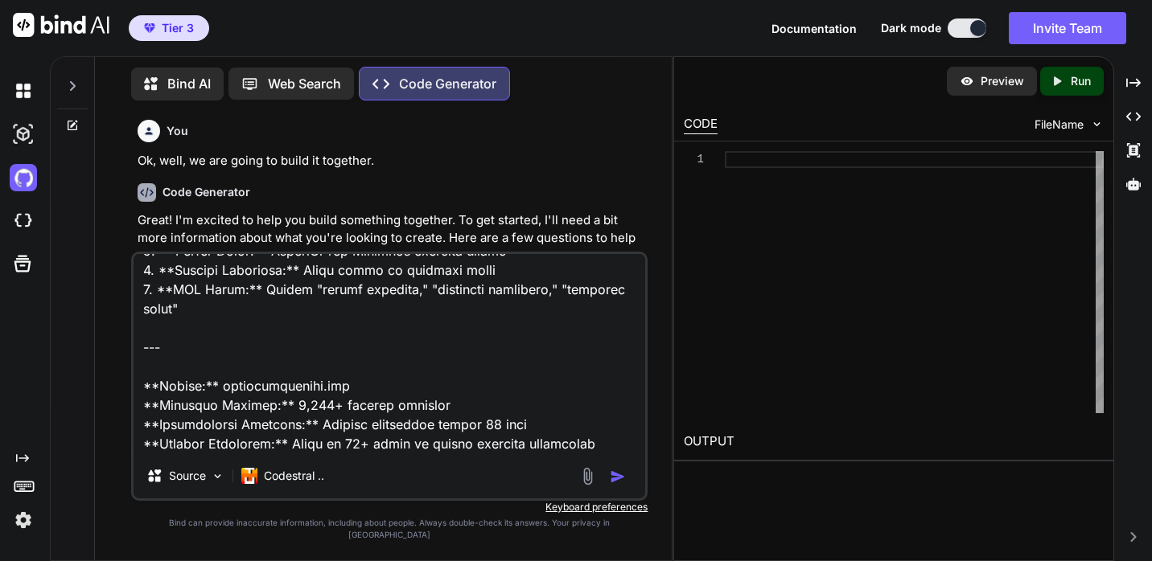
type textarea "Oh, I thought that you could see it from what we were discussing before. Here i…"
click at [619, 485] on img "button" at bounding box center [618, 477] width 16 height 16
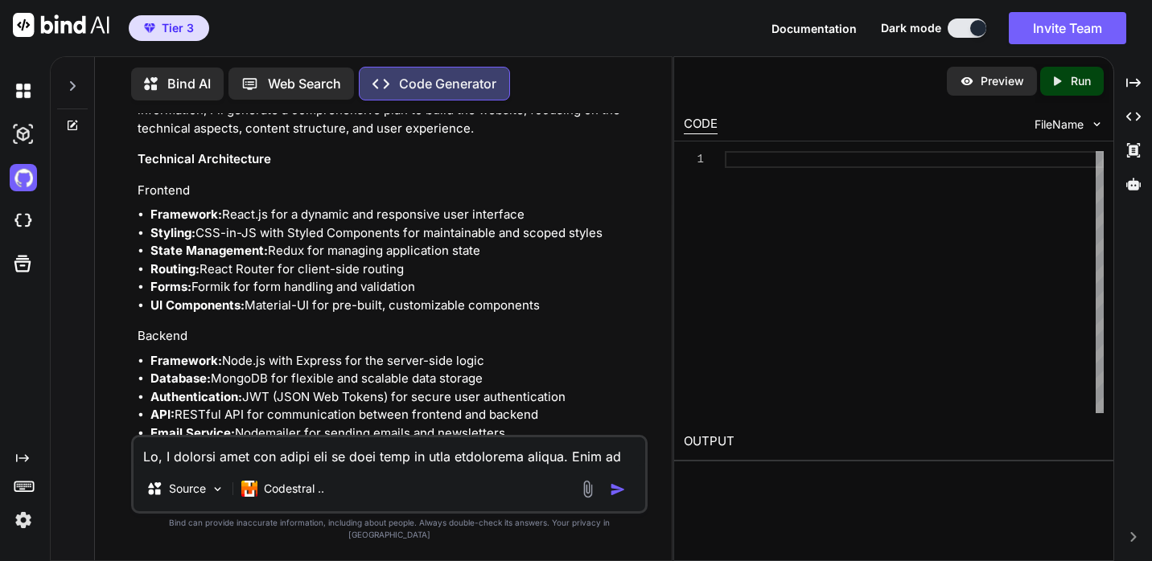
scroll to position [2218, 0]
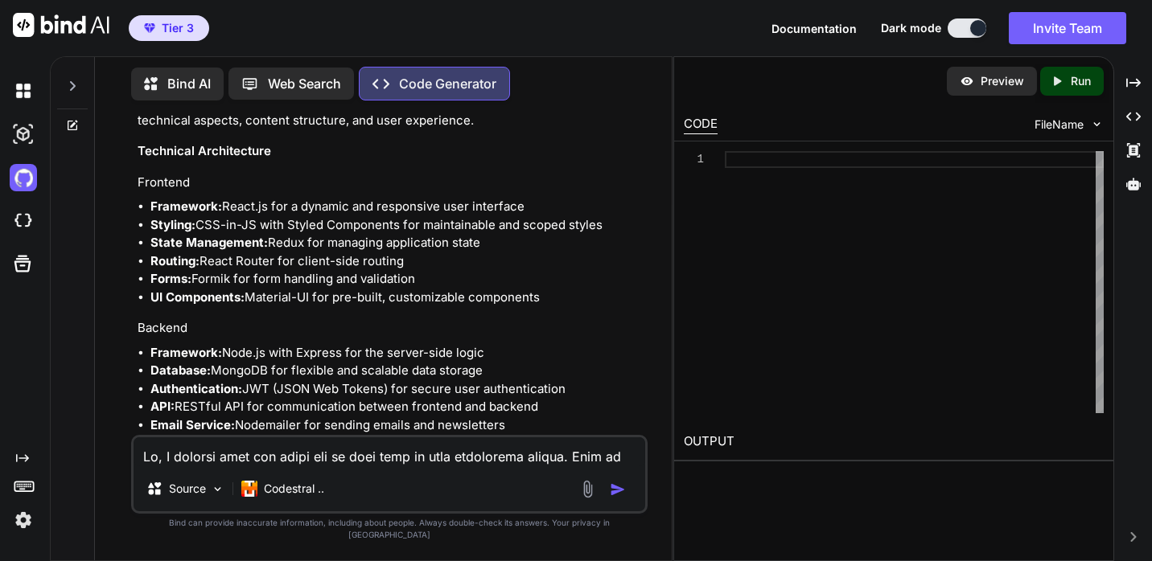
click at [360, 459] on textarea at bounding box center [390, 452] width 512 height 29
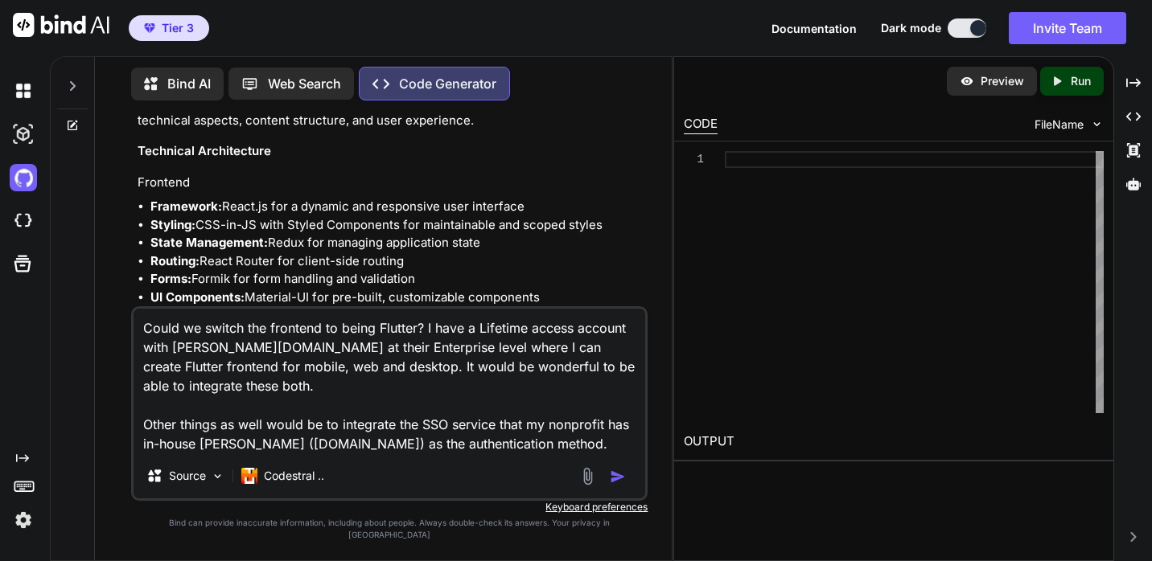
type textarea "Could we switch the frontend to being Flutter? I have a Lifetime access account…"
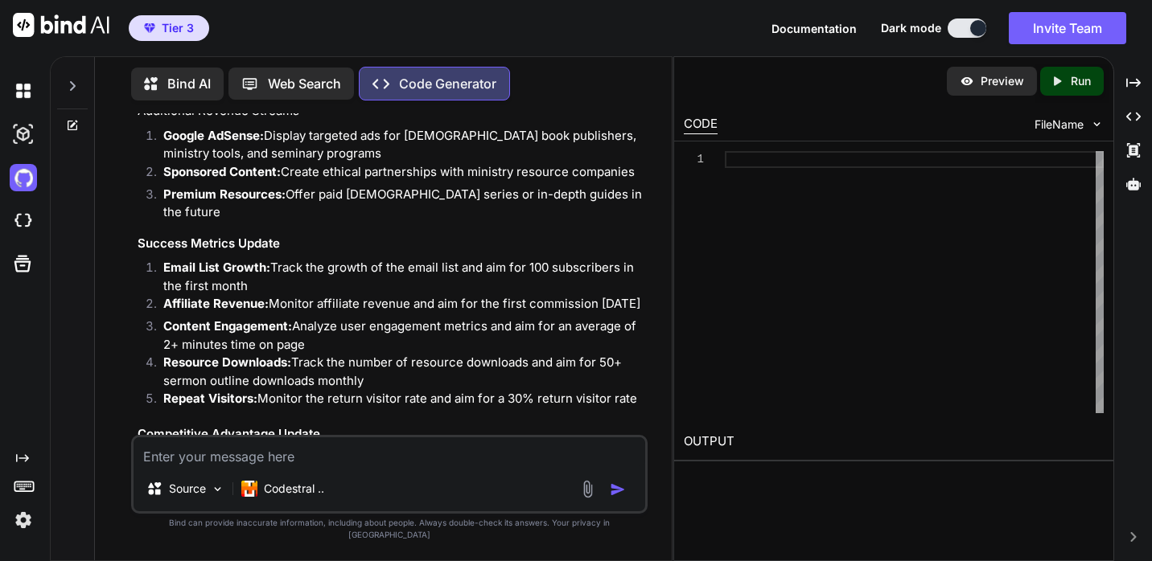
scroll to position [10451, 0]
